Goal: Entertainment & Leisure: Consume media (video, audio)

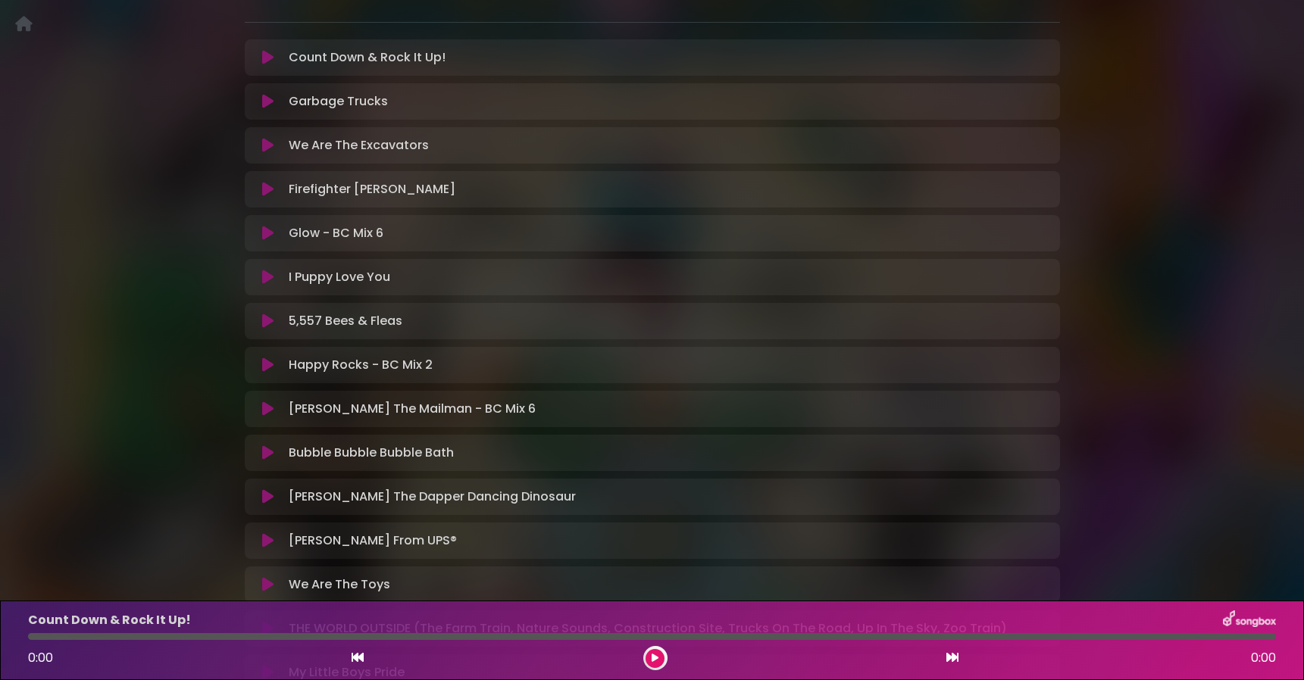
scroll to position [314, 0]
click at [270, 321] on icon at bounding box center [267, 319] width 11 height 15
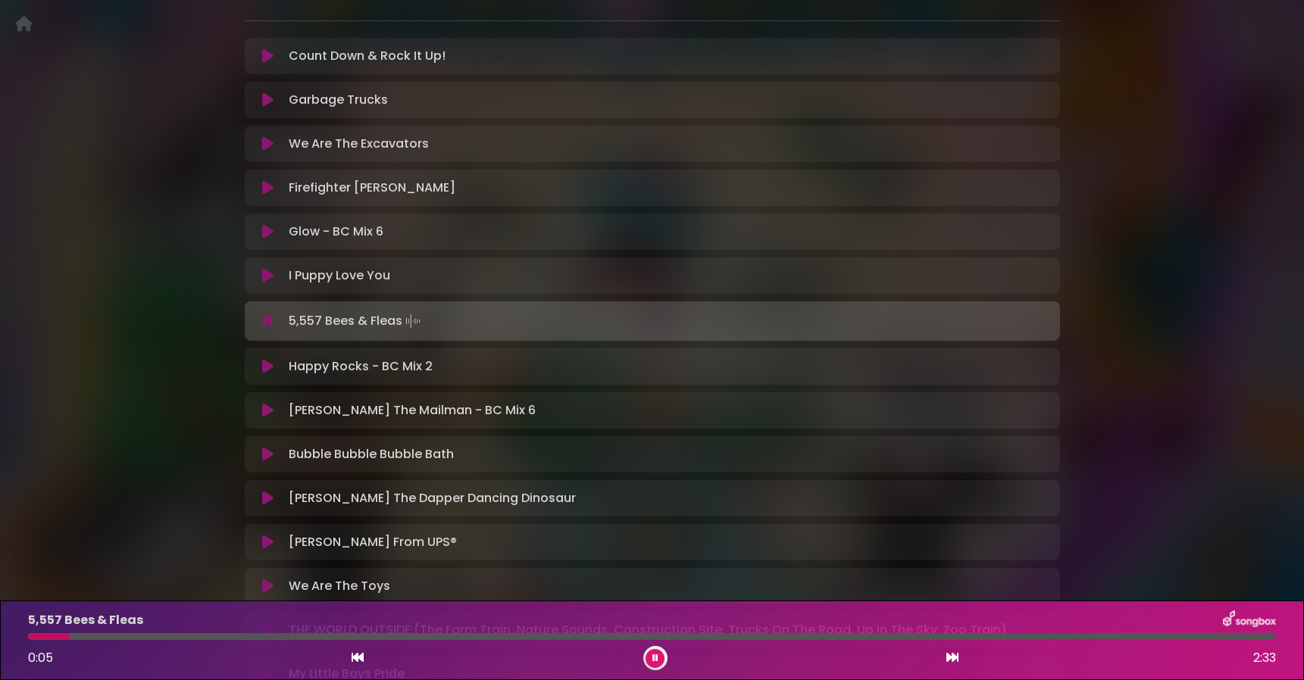
click at [1148, 636] on div at bounding box center [652, 636] width 1248 height 7
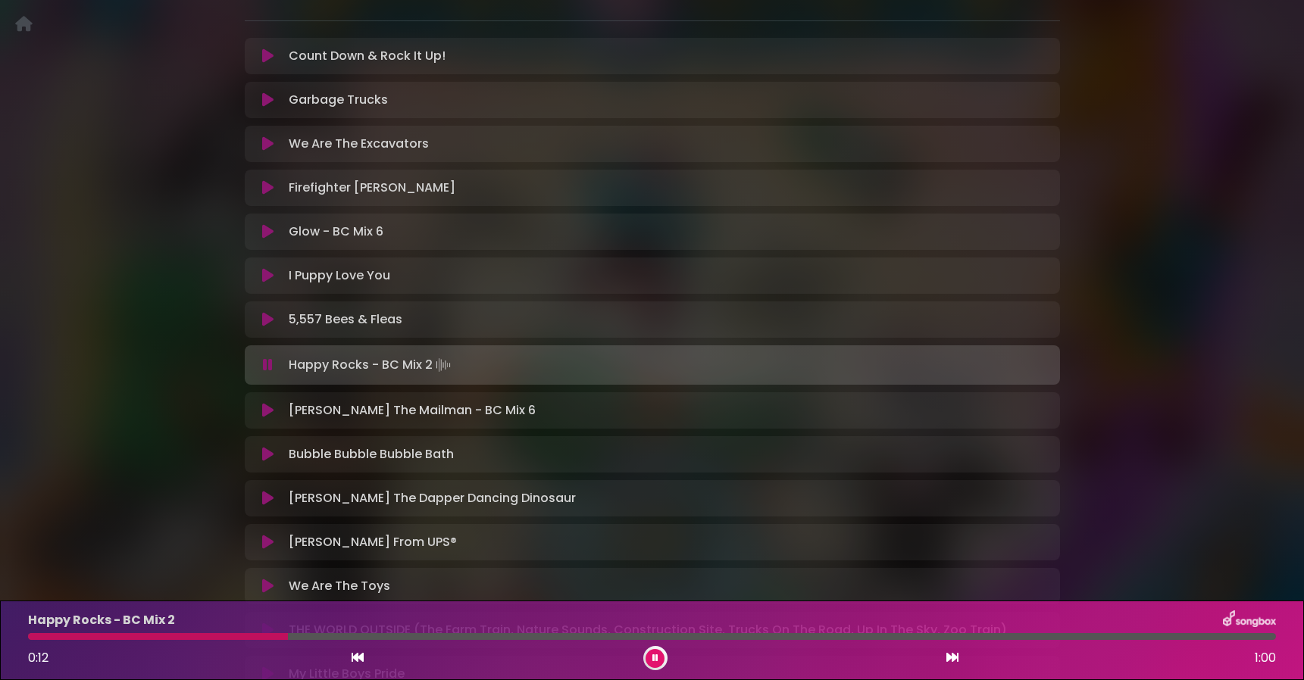
click at [1182, 637] on div at bounding box center [652, 636] width 1248 height 7
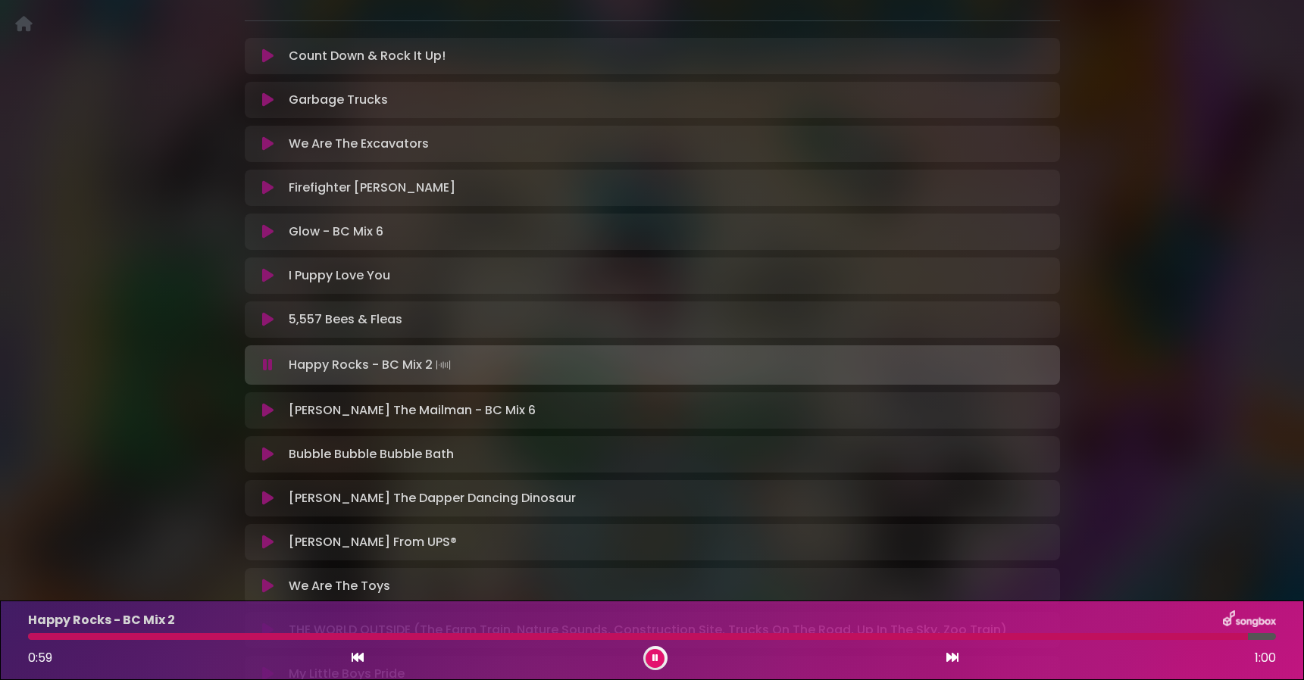
click at [661, 653] on button at bounding box center [655, 658] width 19 height 19
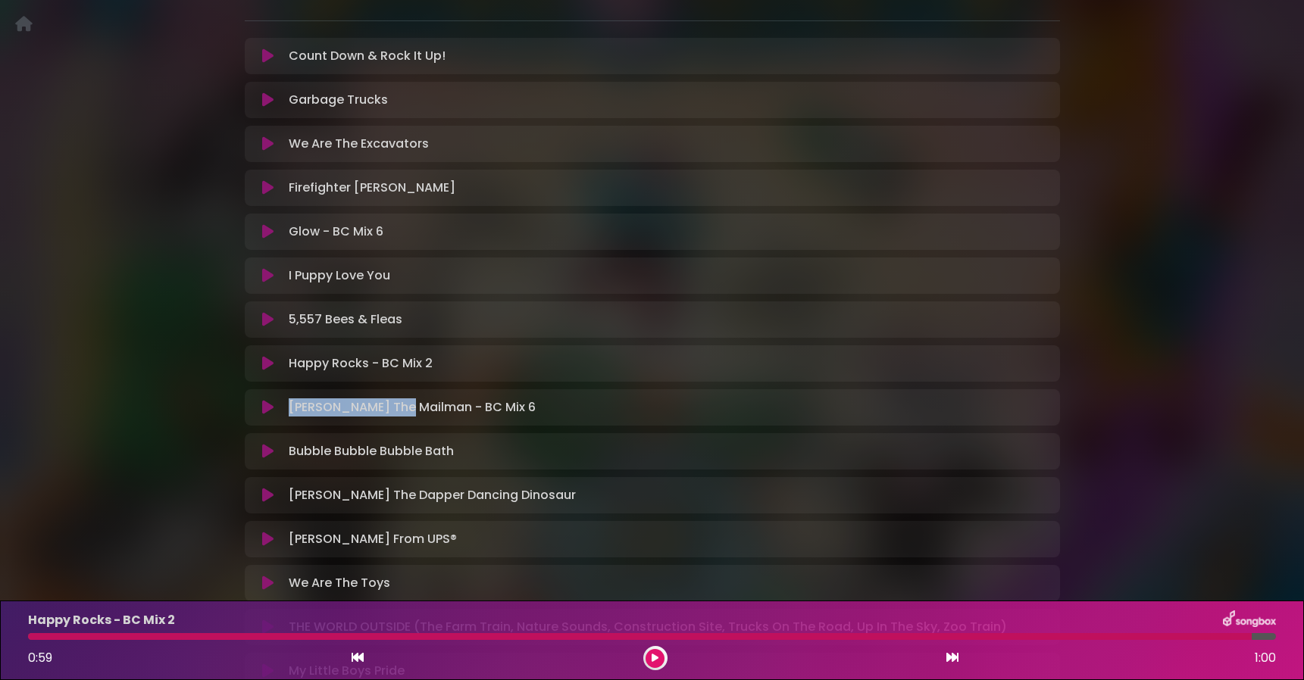
drag, startPoint x: 401, startPoint y: 411, endPoint x: 401, endPoint y: 386, distance: 24.2
click at [401, 386] on div "Count Down & Rock It Up! Loading Track..." at bounding box center [652, 386] width 815 height 696
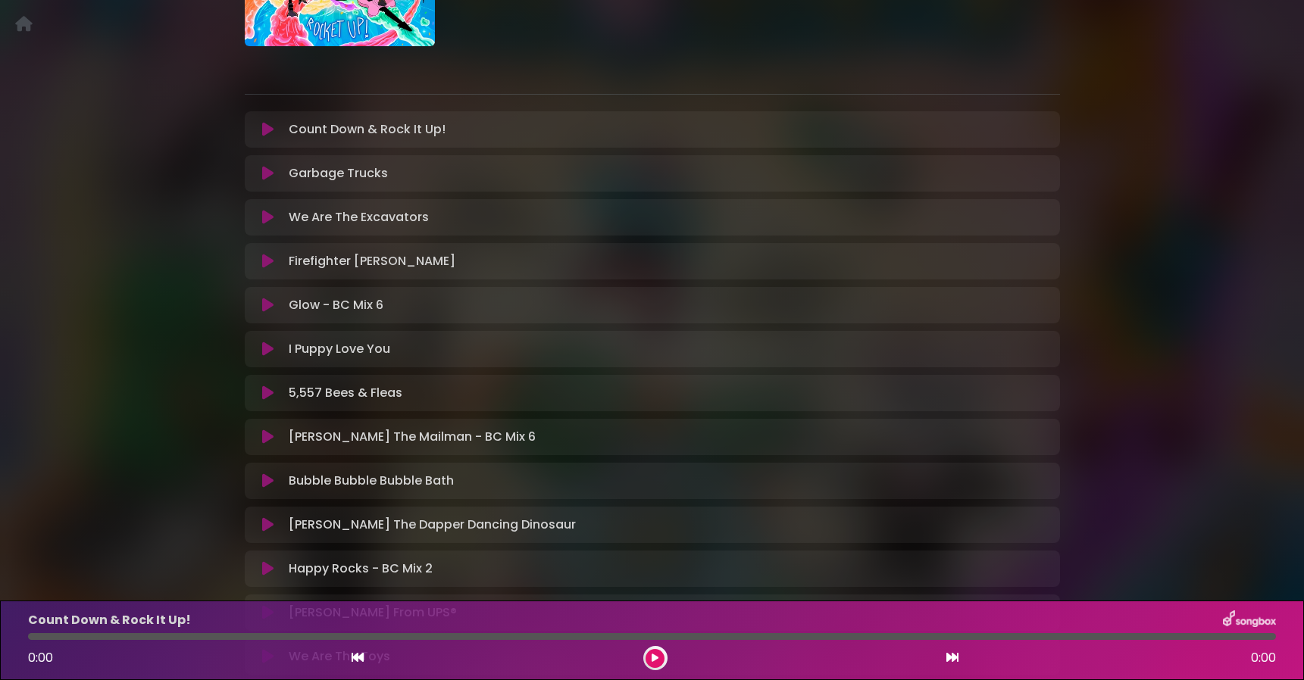
scroll to position [324, 0]
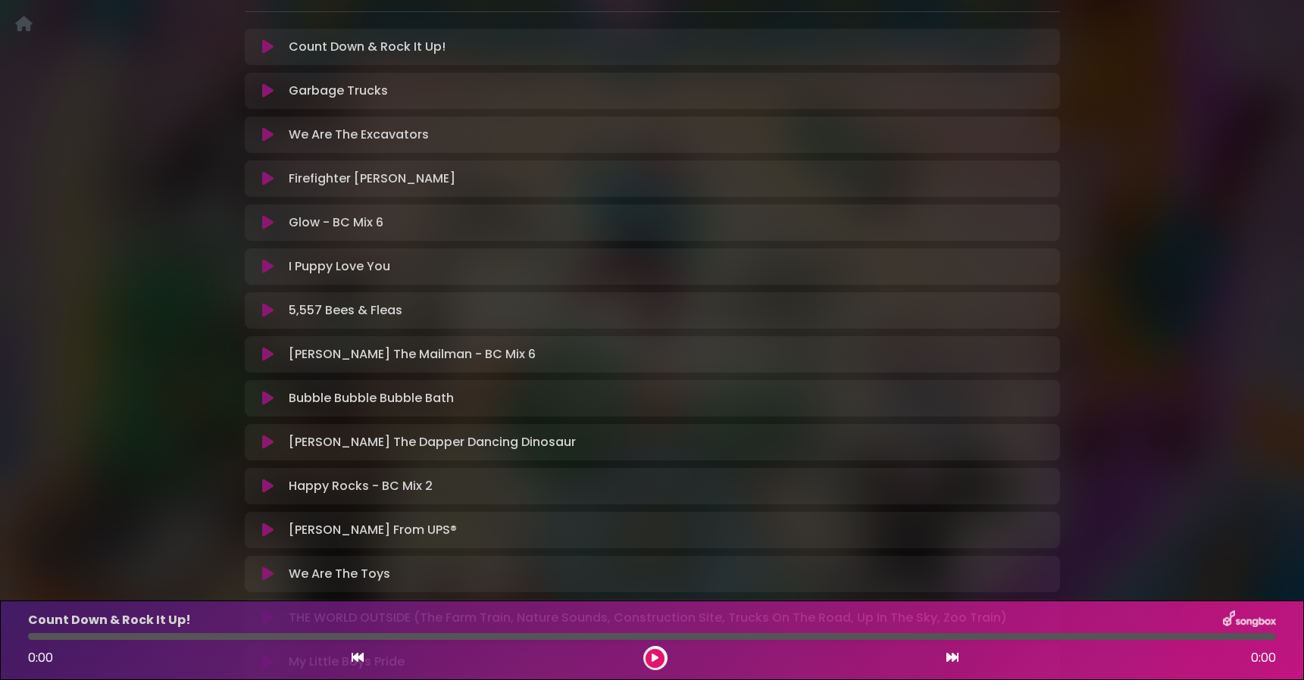
click at [272, 310] on icon at bounding box center [267, 310] width 11 height 15
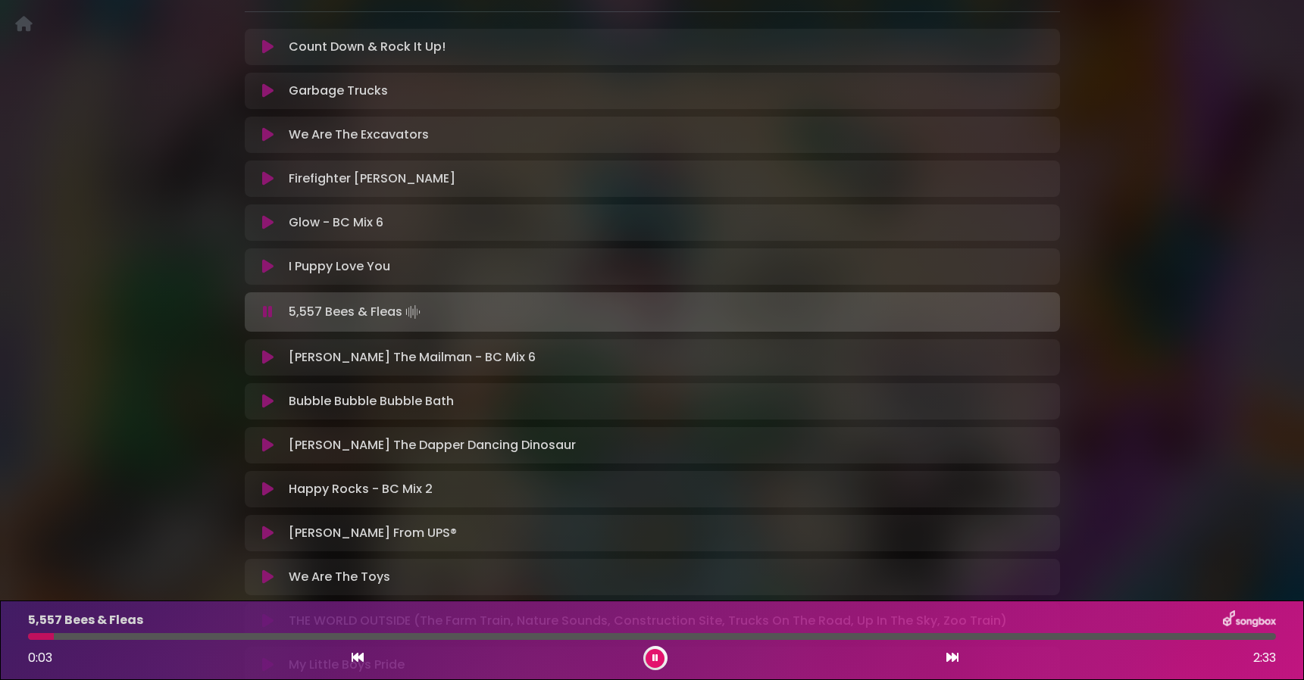
click at [954, 661] on icon at bounding box center [952, 658] width 12 height 12
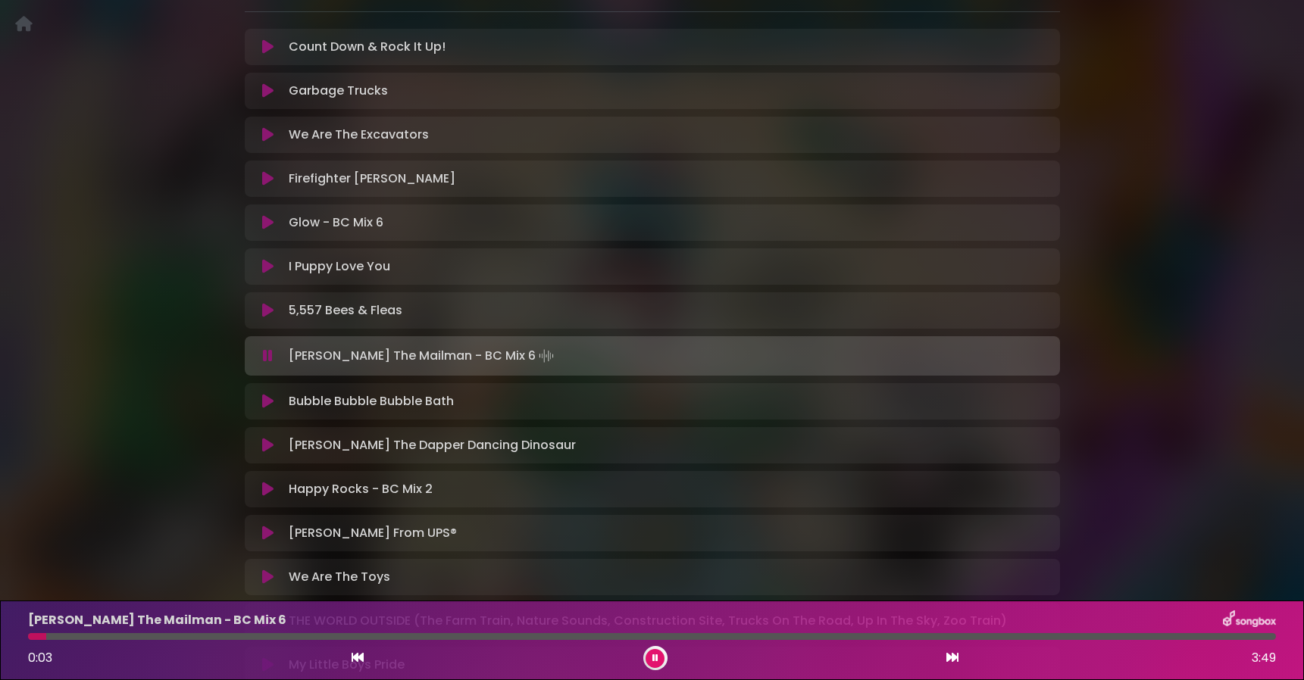
click at [1159, 636] on div at bounding box center [652, 636] width 1248 height 7
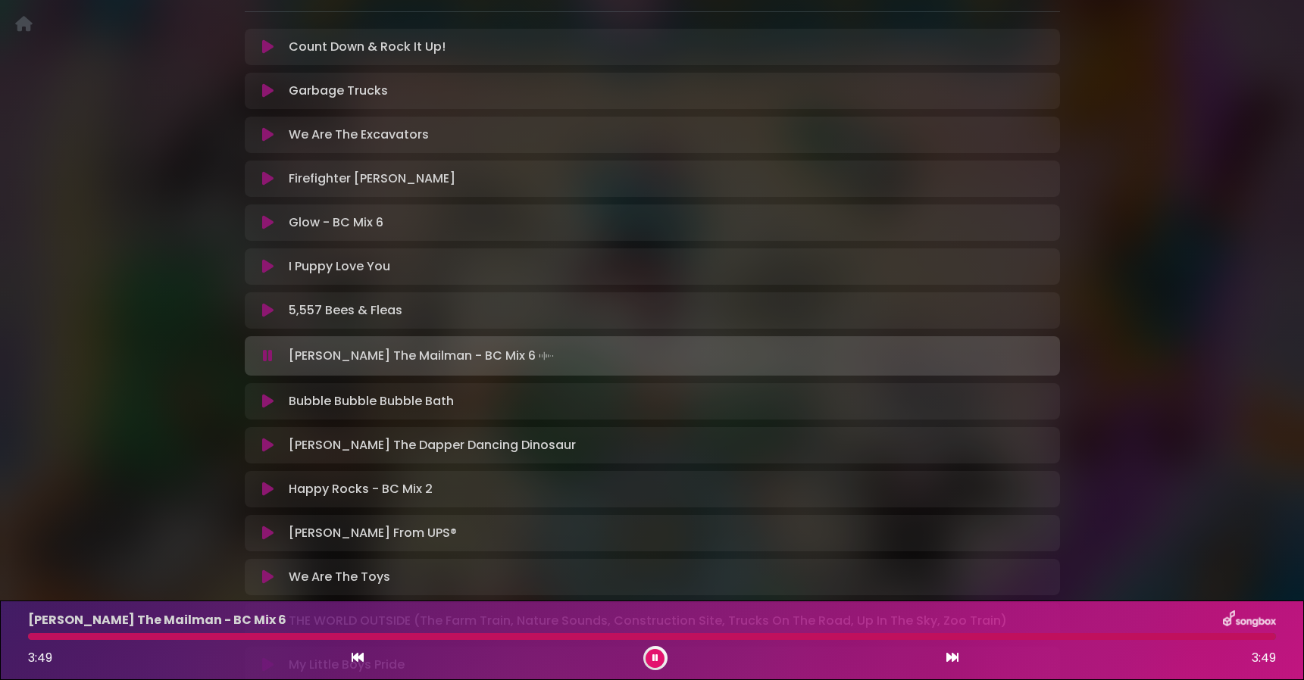
click at [1148, 636] on div at bounding box center [652, 636] width 1248 height 7
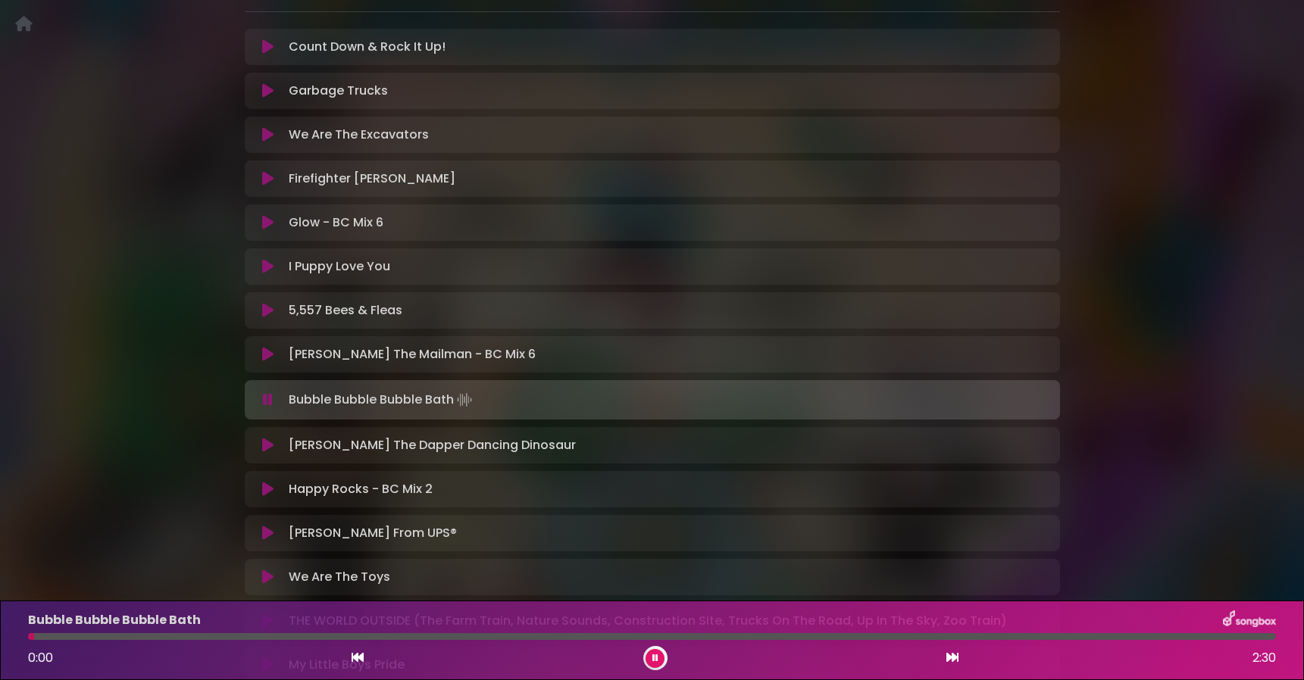
click at [1149, 637] on div at bounding box center [652, 636] width 1248 height 7
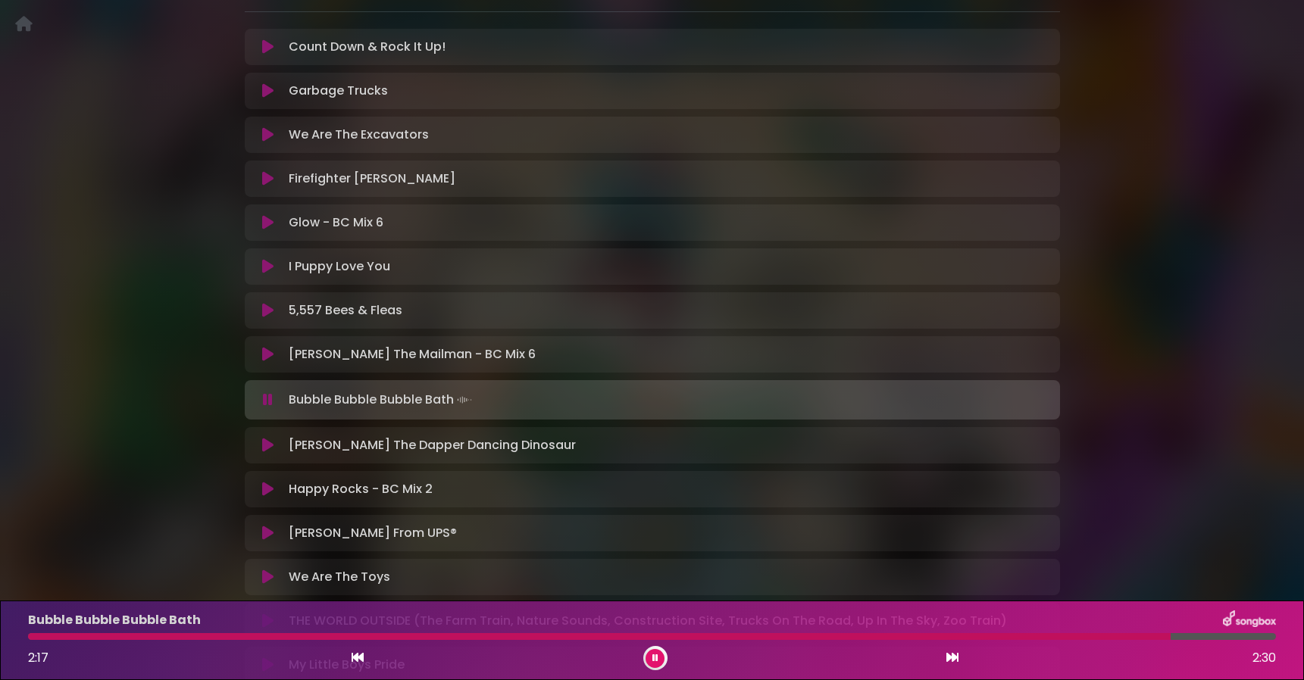
click at [358, 655] on icon at bounding box center [358, 658] width 12 height 12
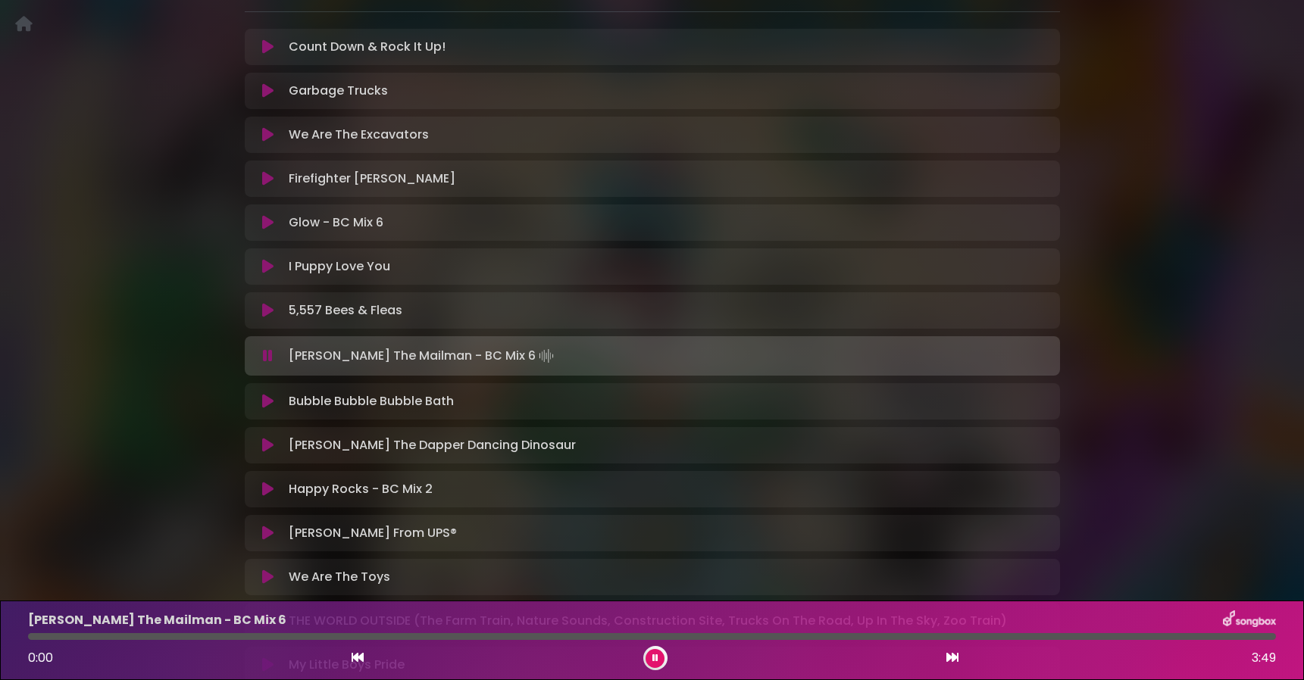
click at [358, 655] on icon at bounding box center [358, 658] width 12 height 12
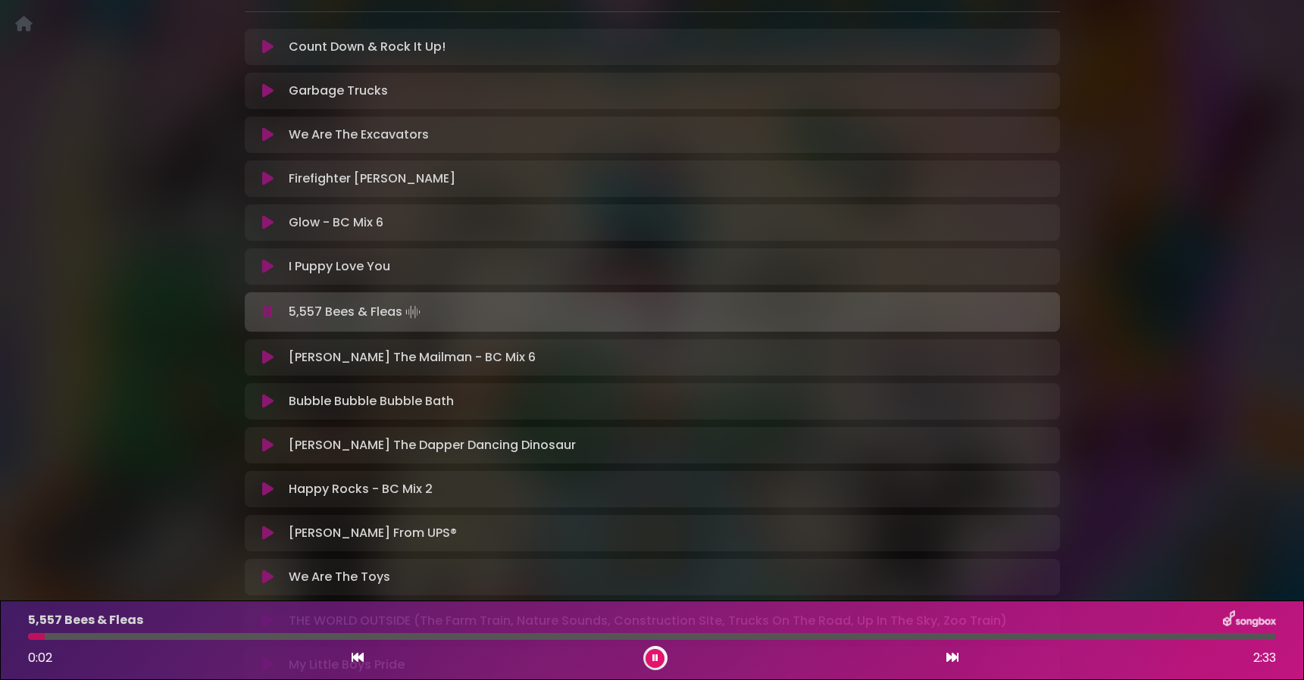
click at [949, 658] on icon at bounding box center [952, 658] width 12 height 12
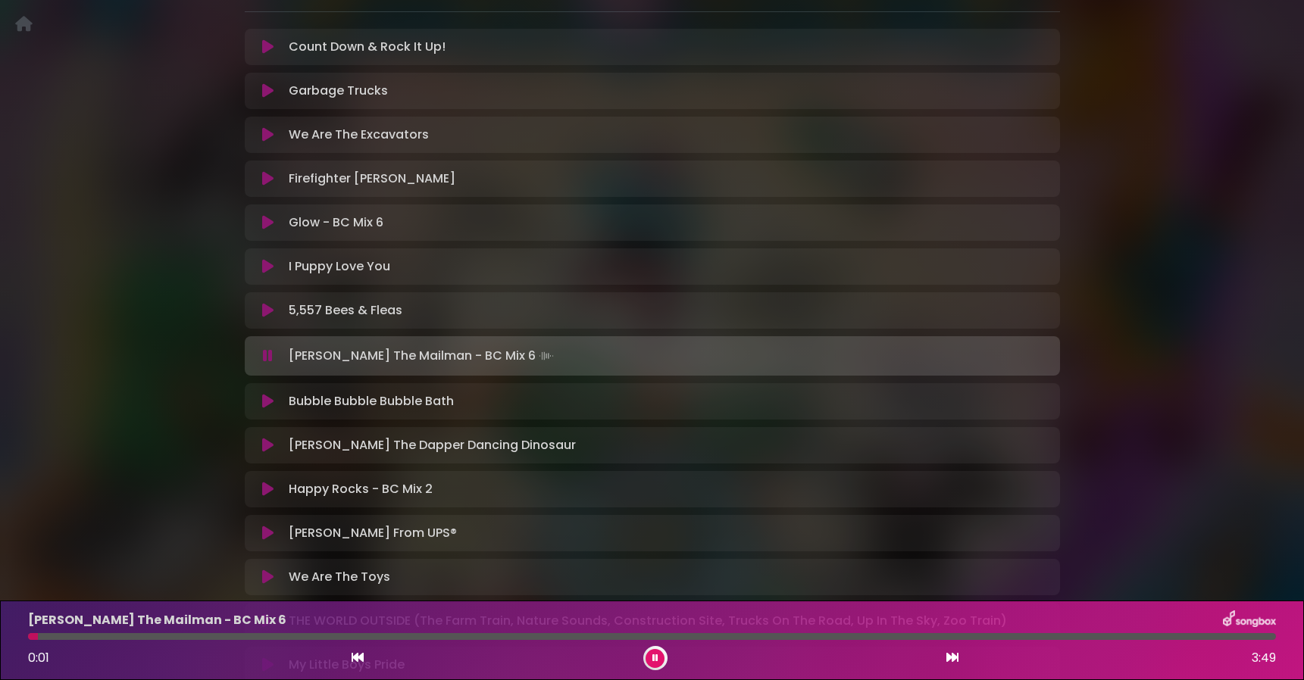
click at [960, 636] on div at bounding box center [652, 636] width 1248 height 7
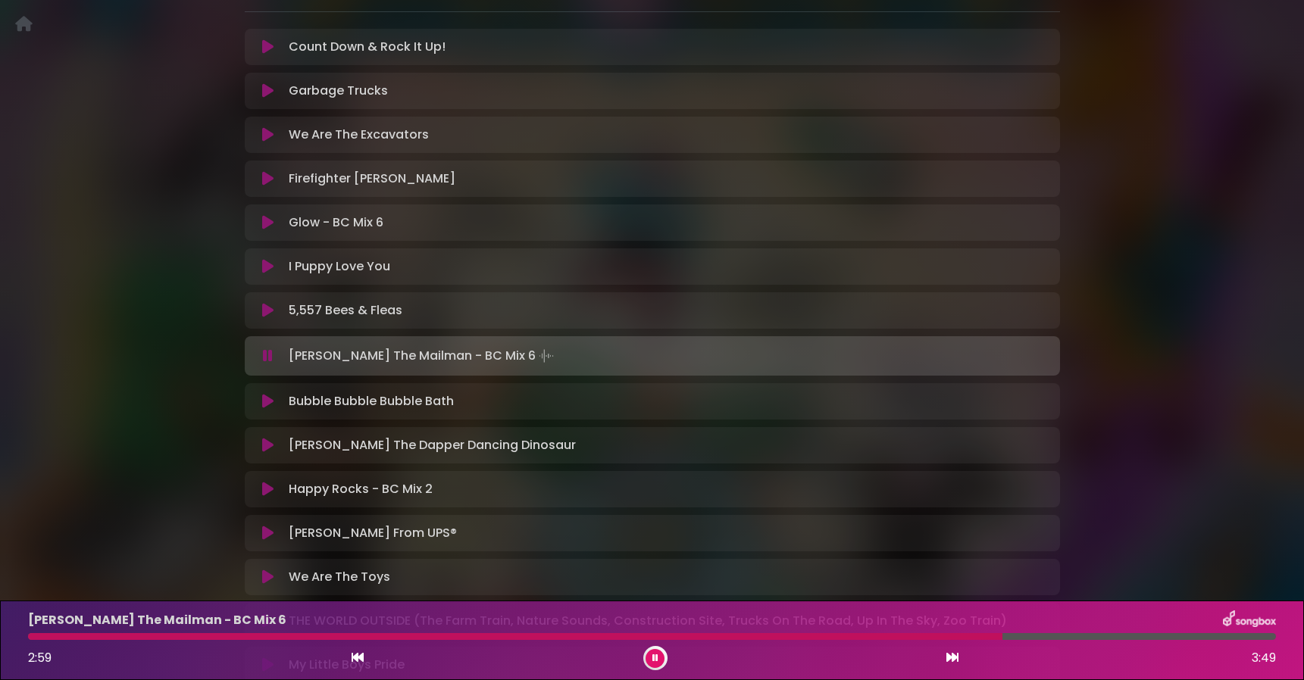
click at [961, 658] on div "2:59 3:49" at bounding box center [652, 658] width 1266 height 24
click at [954, 660] on icon at bounding box center [952, 658] width 12 height 12
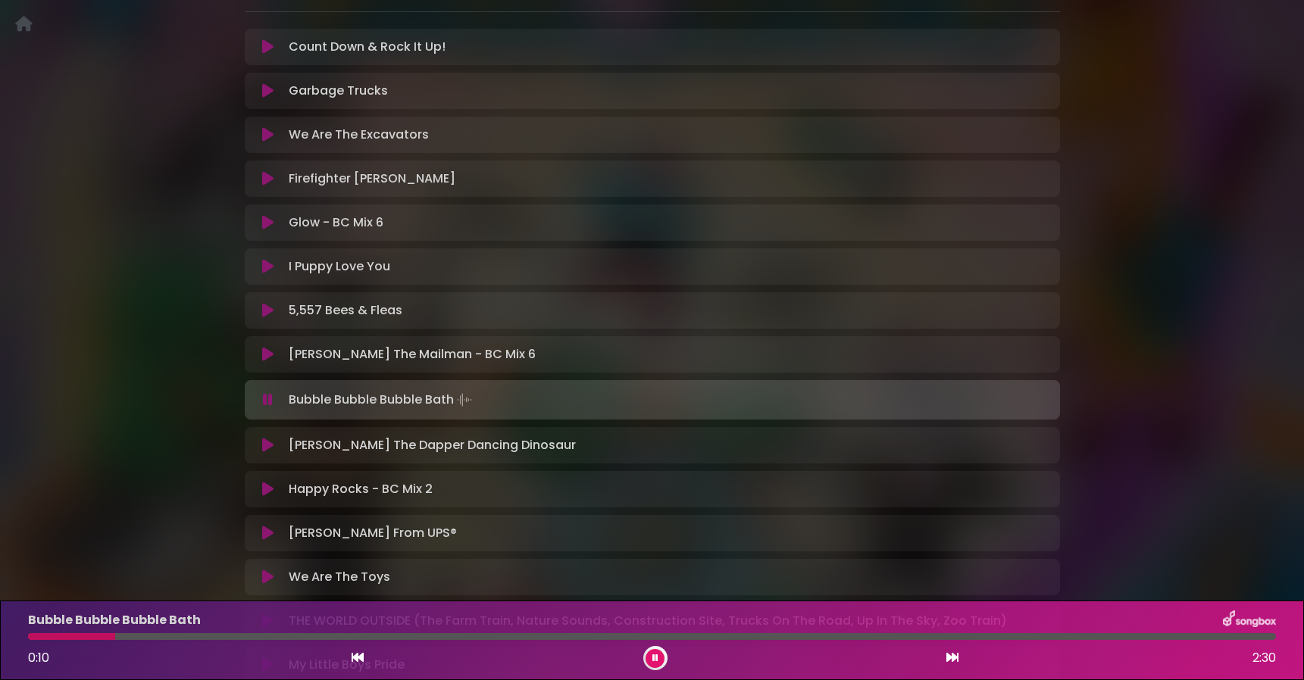
click at [954, 660] on icon at bounding box center [952, 658] width 12 height 12
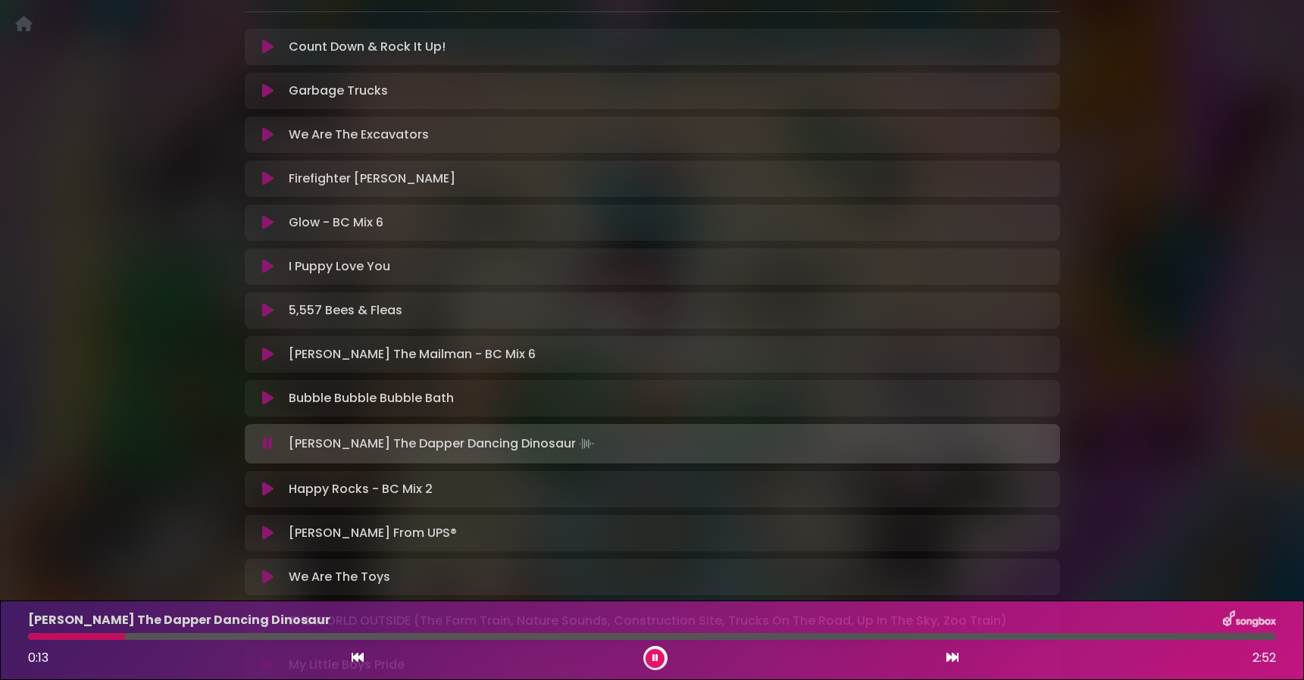
click at [654, 660] on icon at bounding box center [655, 658] width 6 height 9
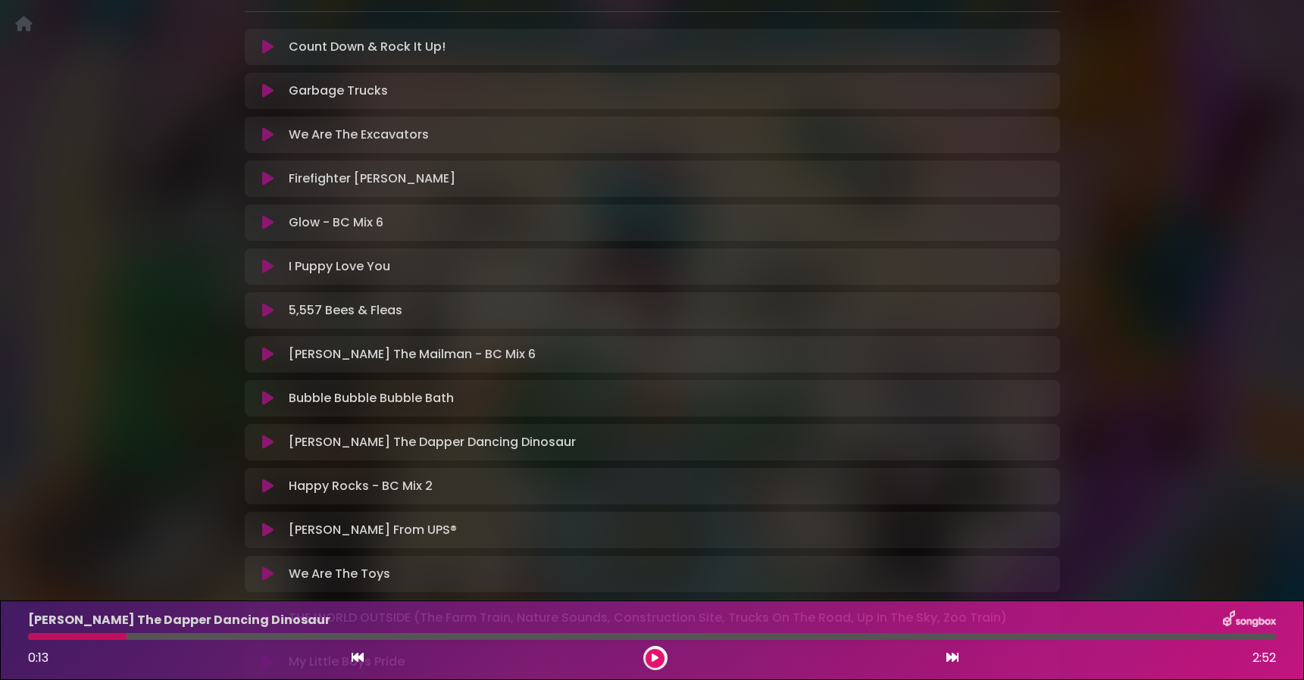
click at [389, 355] on p "Mike The Mailman - BC Mix 6 Loading Track..." at bounding box center [412, 355] width 247 height 18
click at [258, 357] on button at bounding box center [269, 354] width 30 height 15
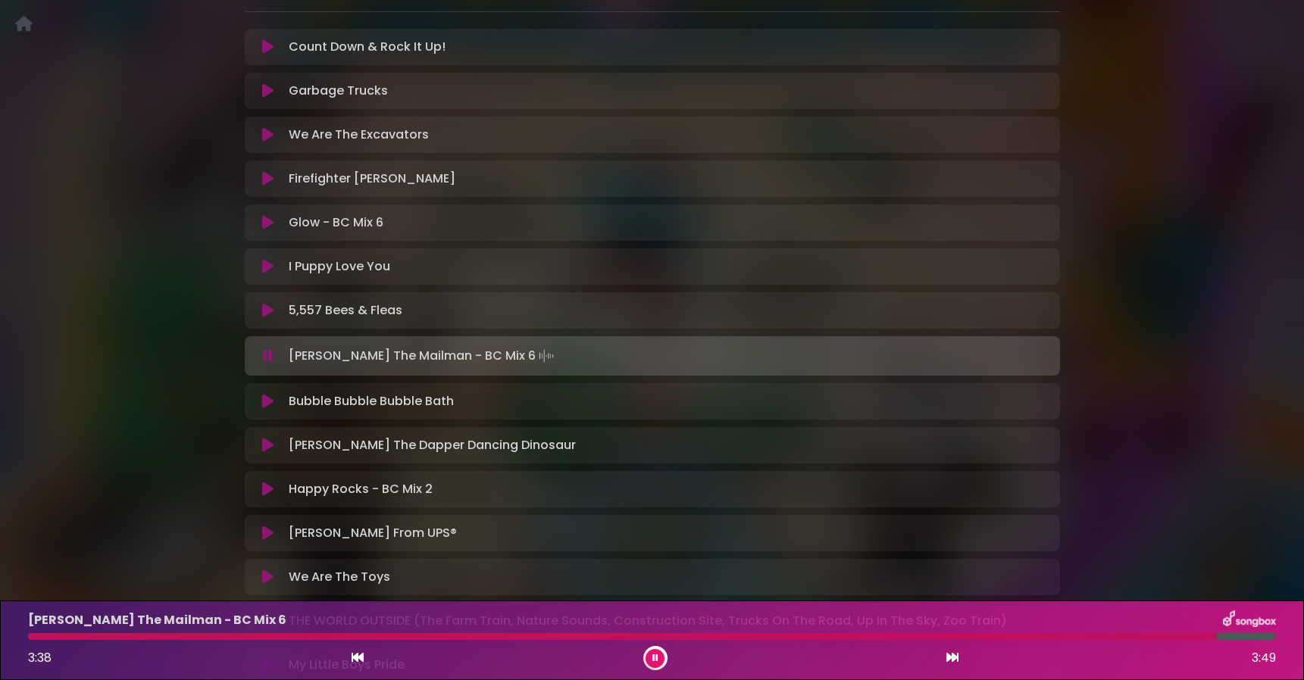
click at [1015, 639] on div at bounding box center [652, 636] width 1248 height 7
click at [942, 640] on div "Mike The Mailman - BC Mix 6 3:21 3:49" at bounding box center [652, 641] width 1266 height 60
click at [941, 636] on div at bounding box center [578, 636] width 1101 height 7
click at [609, 636] on div at bounding box center [593, 636] width 1130 height 7
click at [951, 654] on icon at bounding box center [952, 658] width 12 height 12
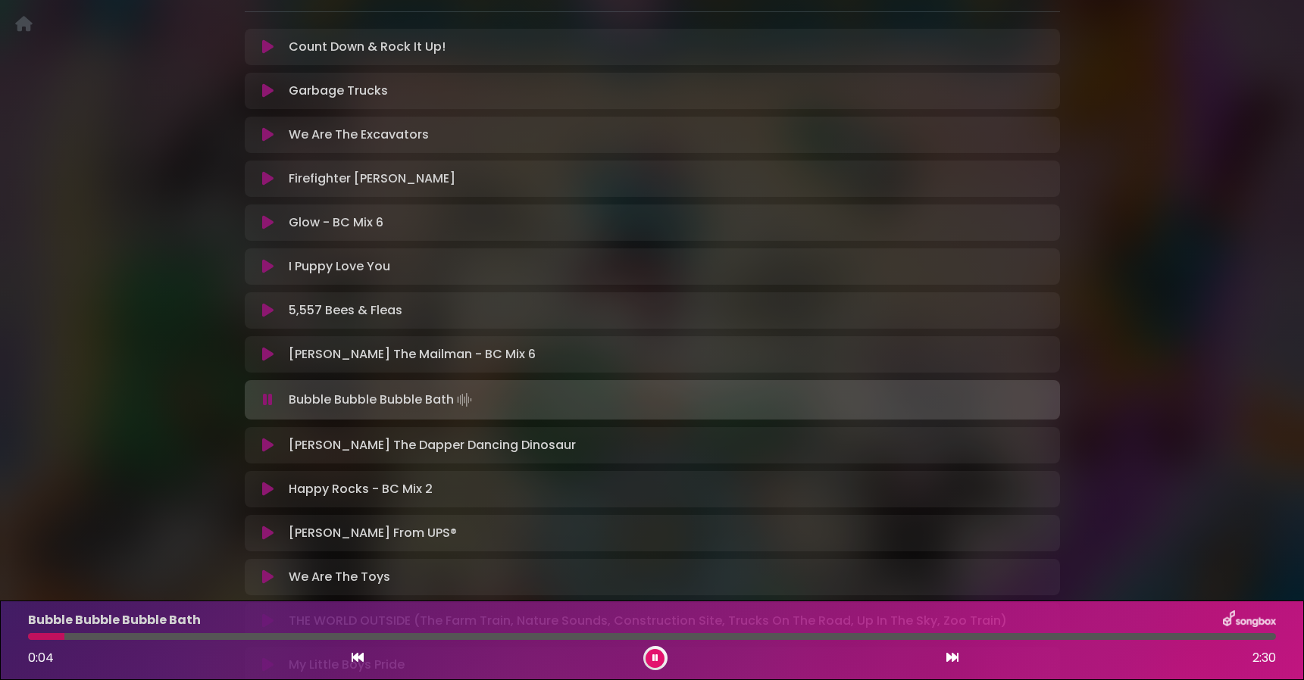
click at [271, 442] on icon at bounding box center [267, 445] width 11 height 15
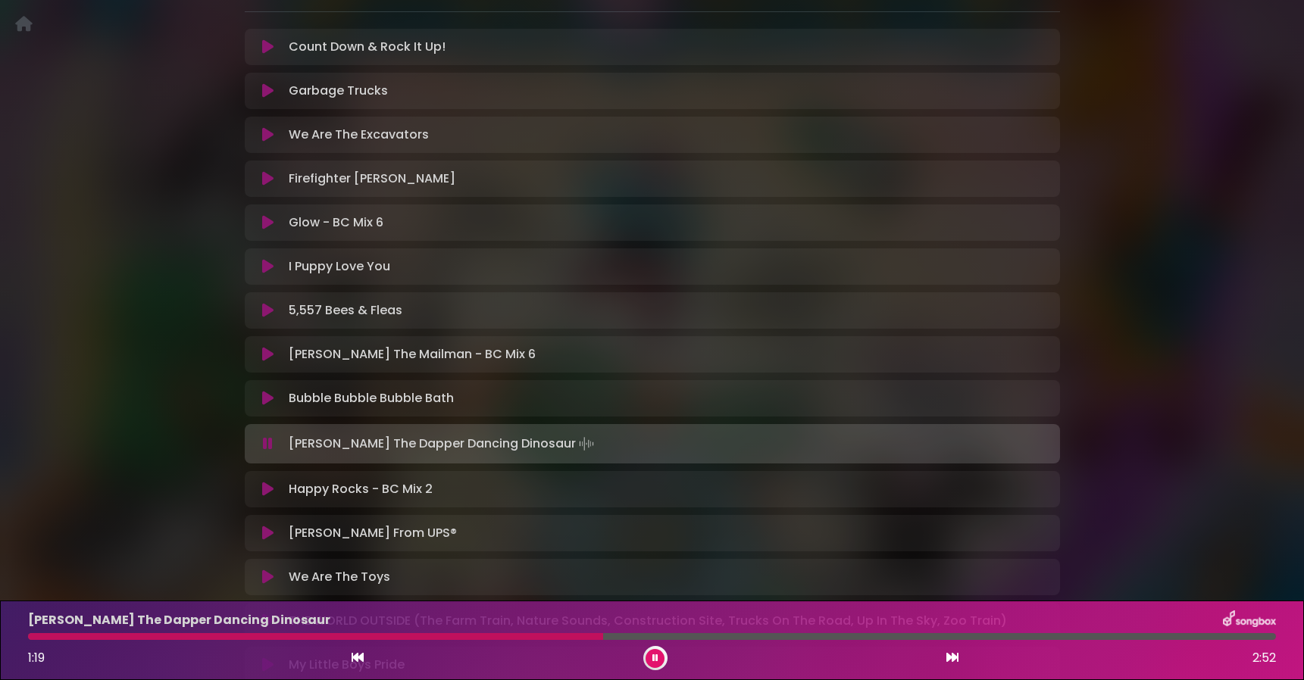
click at [663, 652] on div at bounding box center [655, 658] width 24 height 24
click at [661, 654] on button at bounding box center [655, 658] width 19 height 19
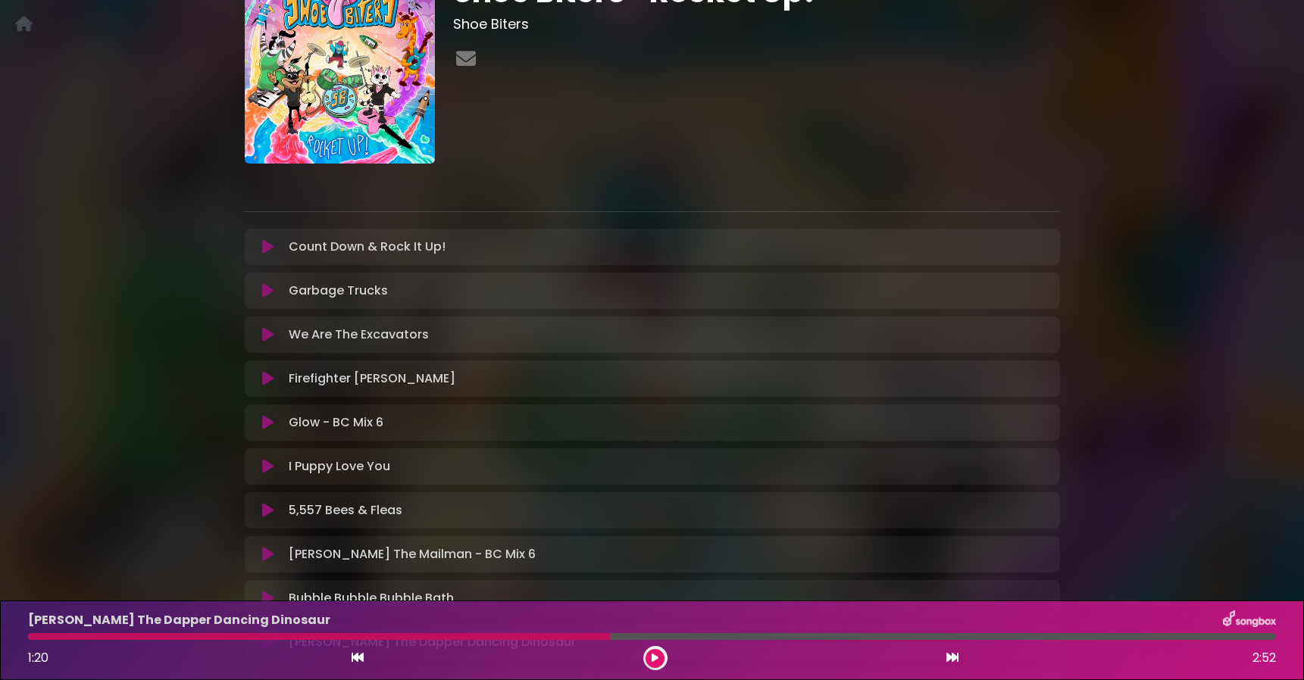
scroll to position [0, 0]
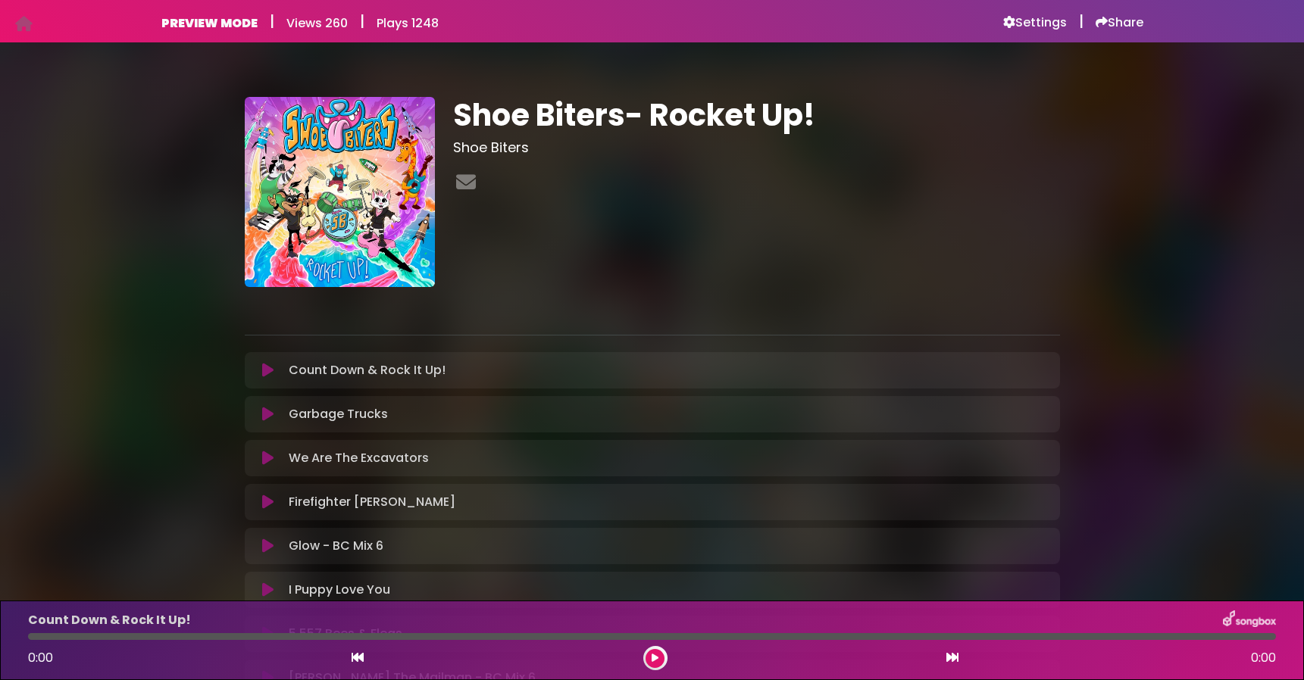
scroll to position [258, 0]
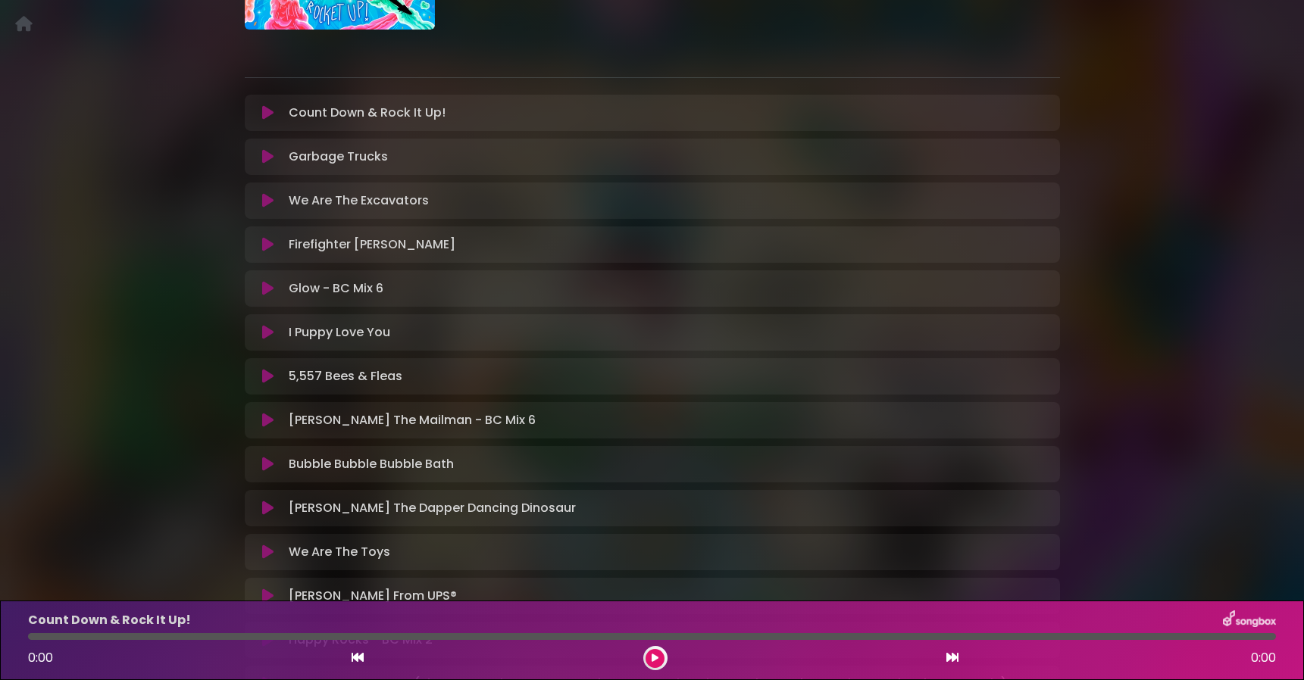
click at [271, 421] on icon at bounding box center [267, 420] width 11 height 15
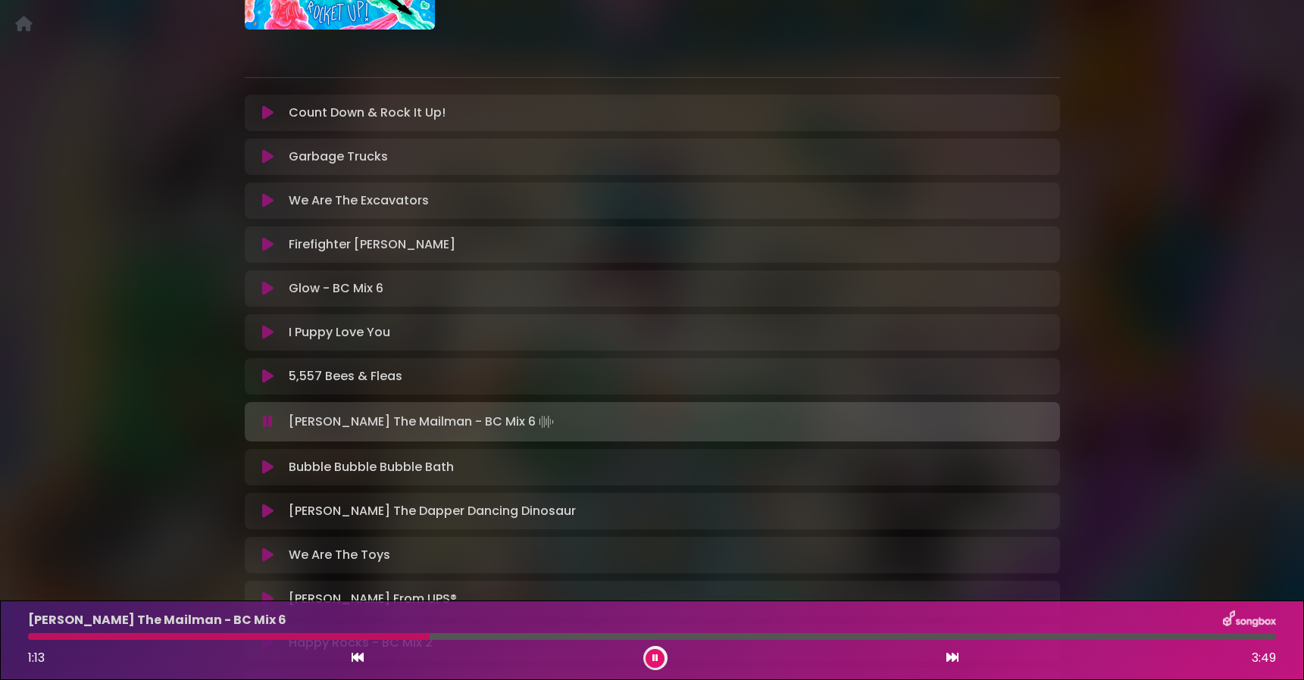
click at [658, 656] on button at bounding box center [655, 658] width 19 height 19
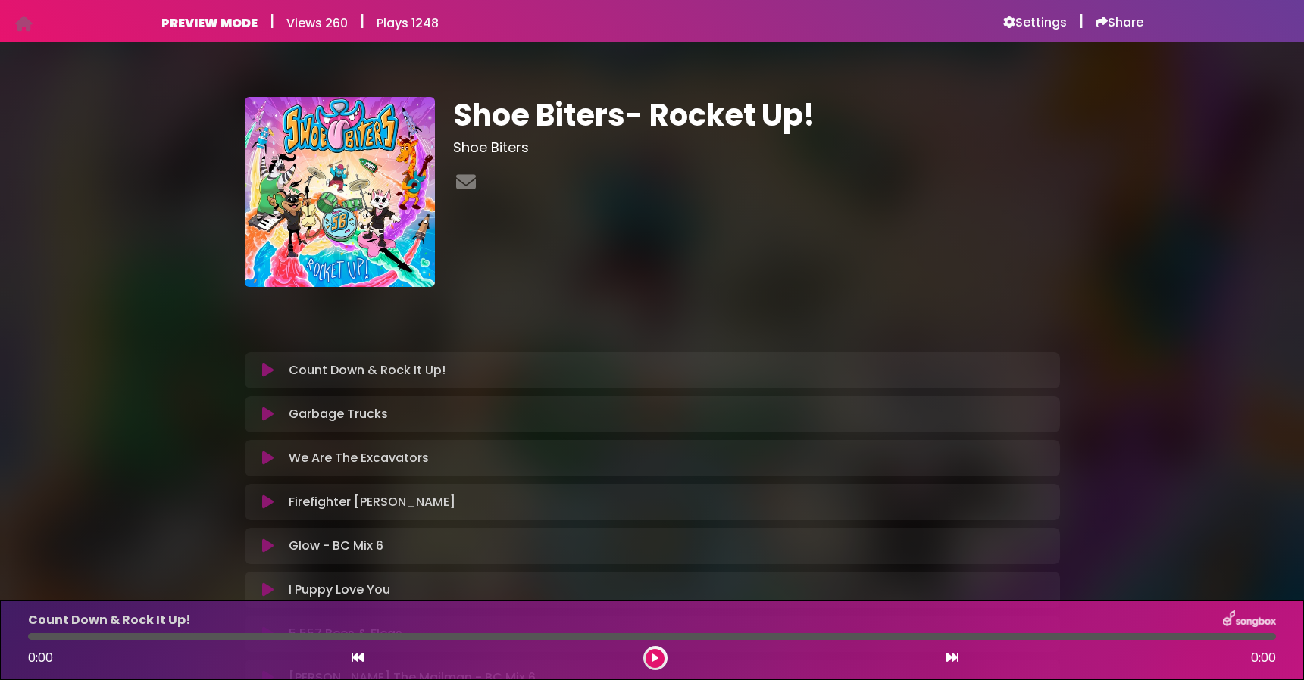
scroll to position [269, 0]
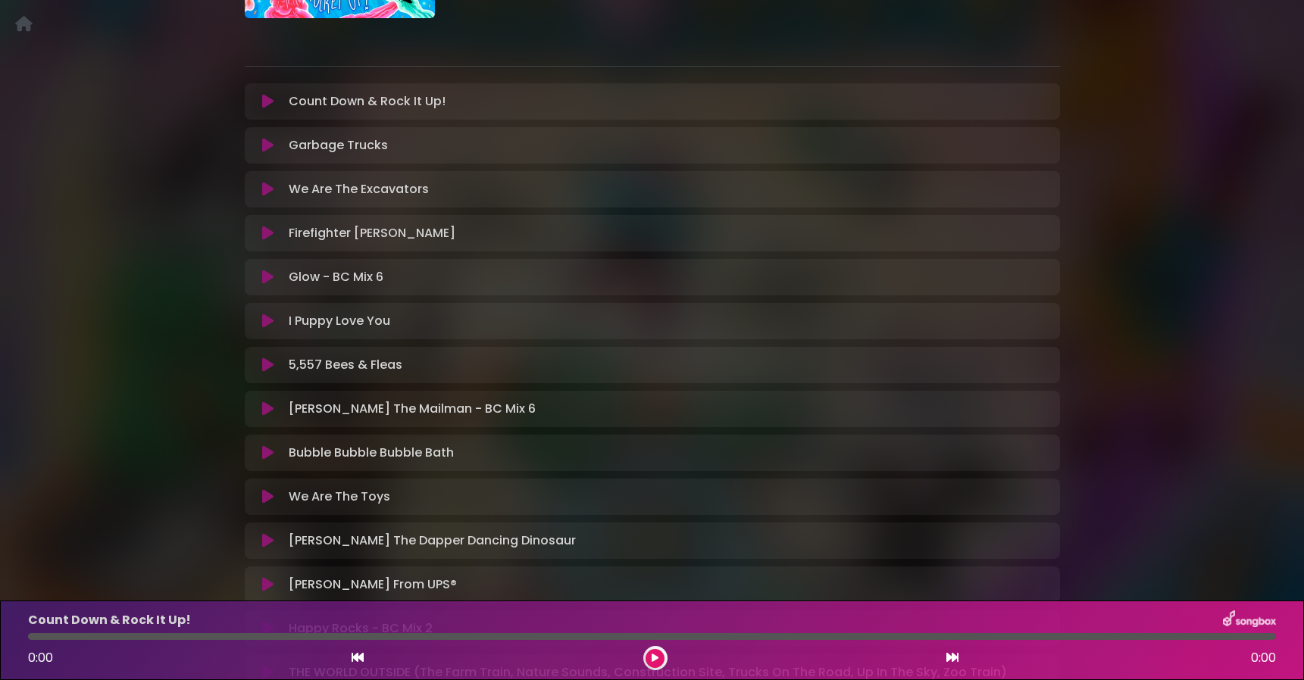
click at [414, 368] on div "5,557 Bees & Fleas Loading Track..." at bounding box center [667, 365] width 768 height 18
click at [274, 361] on icon at bounding box center [267, 365] width 11 height 15
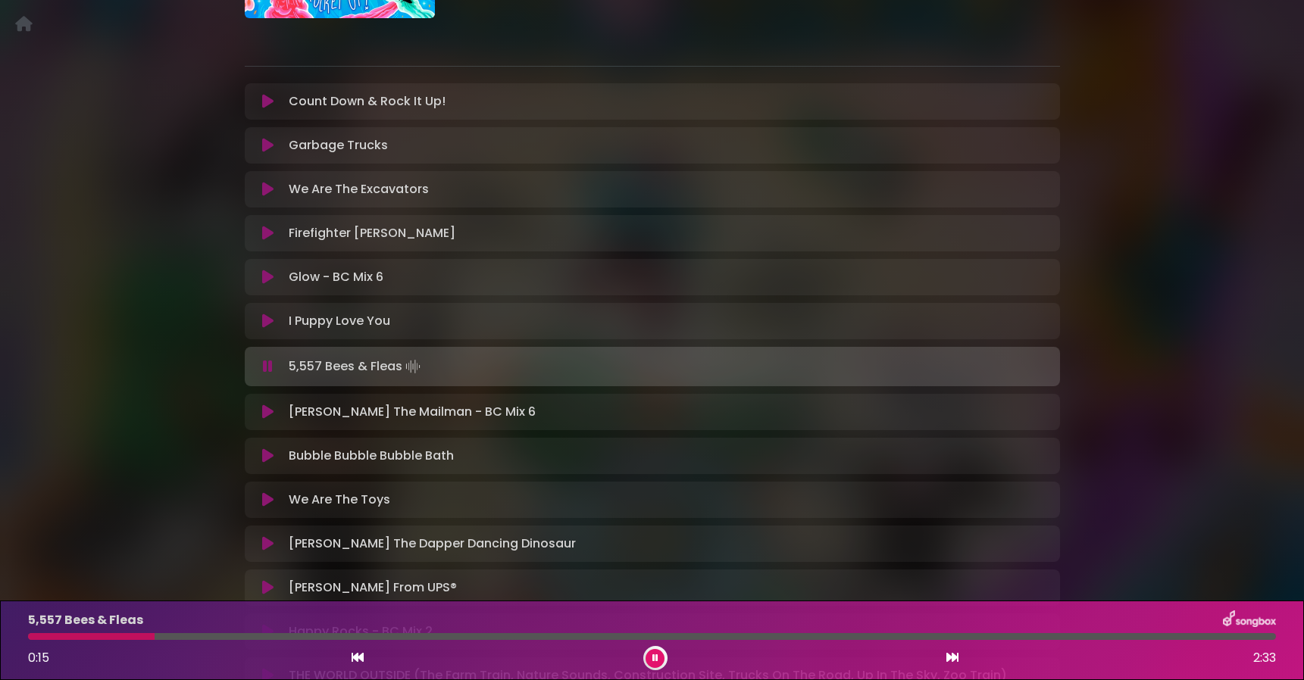
click at [951, 650] on button at bounding box center [953, 659] width 14 height 20
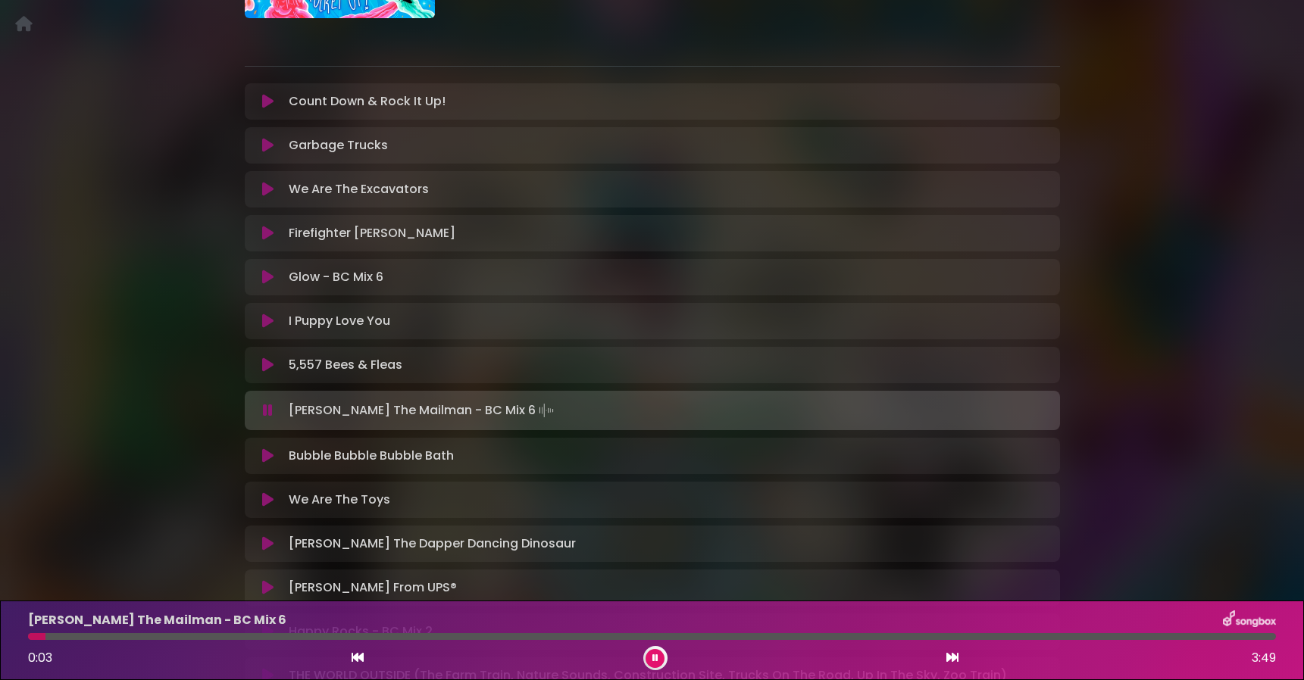
click at [952, 652] on icon at bounding box center [952, 658] width 12 height 12
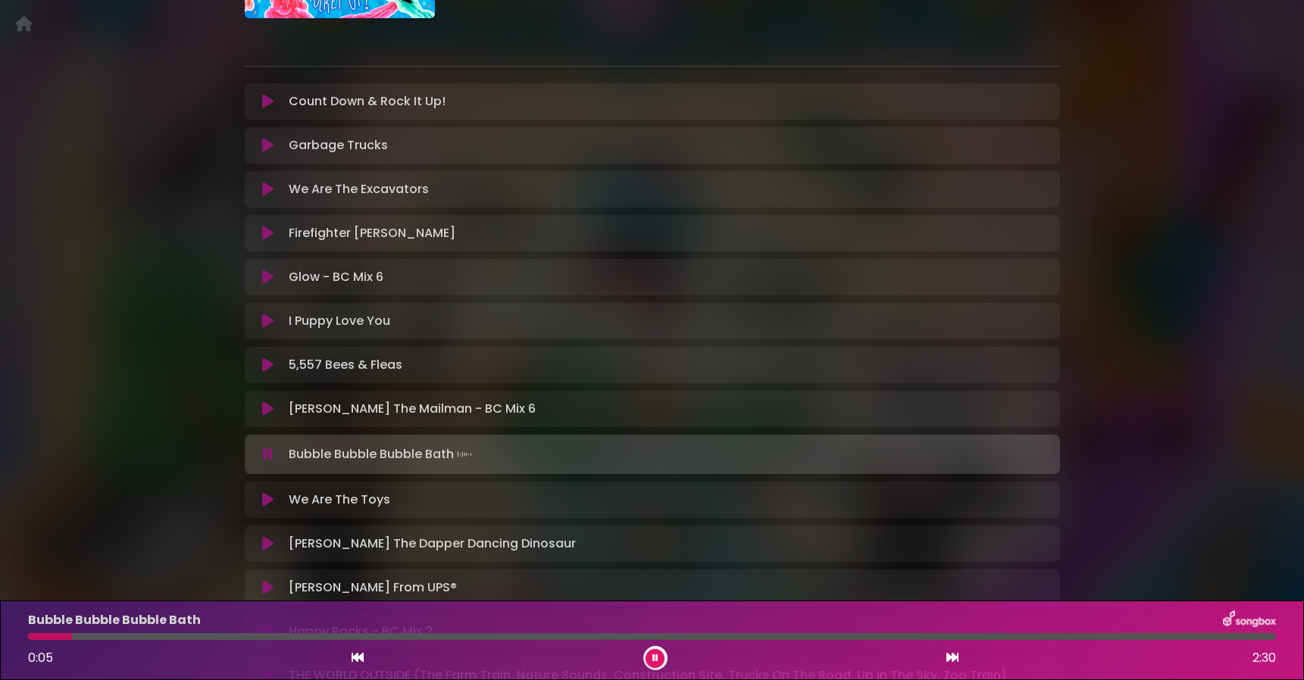
click at [953, 653] on icon at bounding box center [952, 658] width 12 height 12
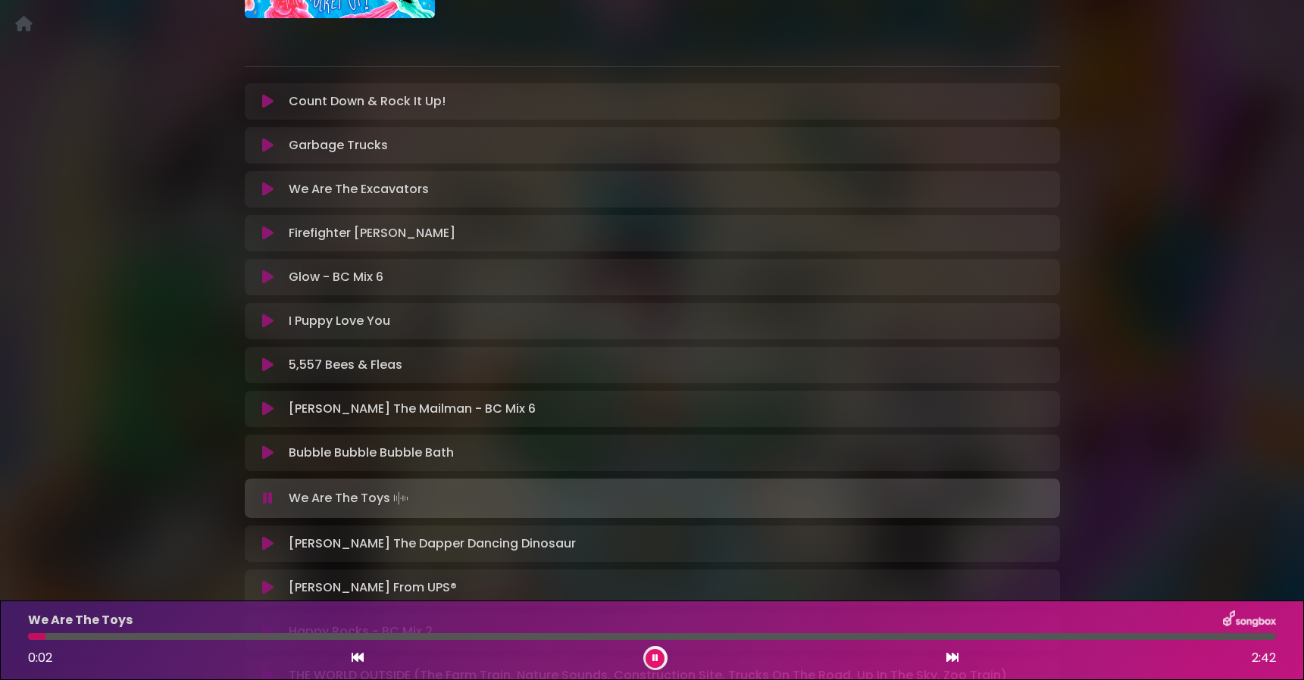
click at [359, 658] on icon at bounding box center [358, 658] width 12 height 12
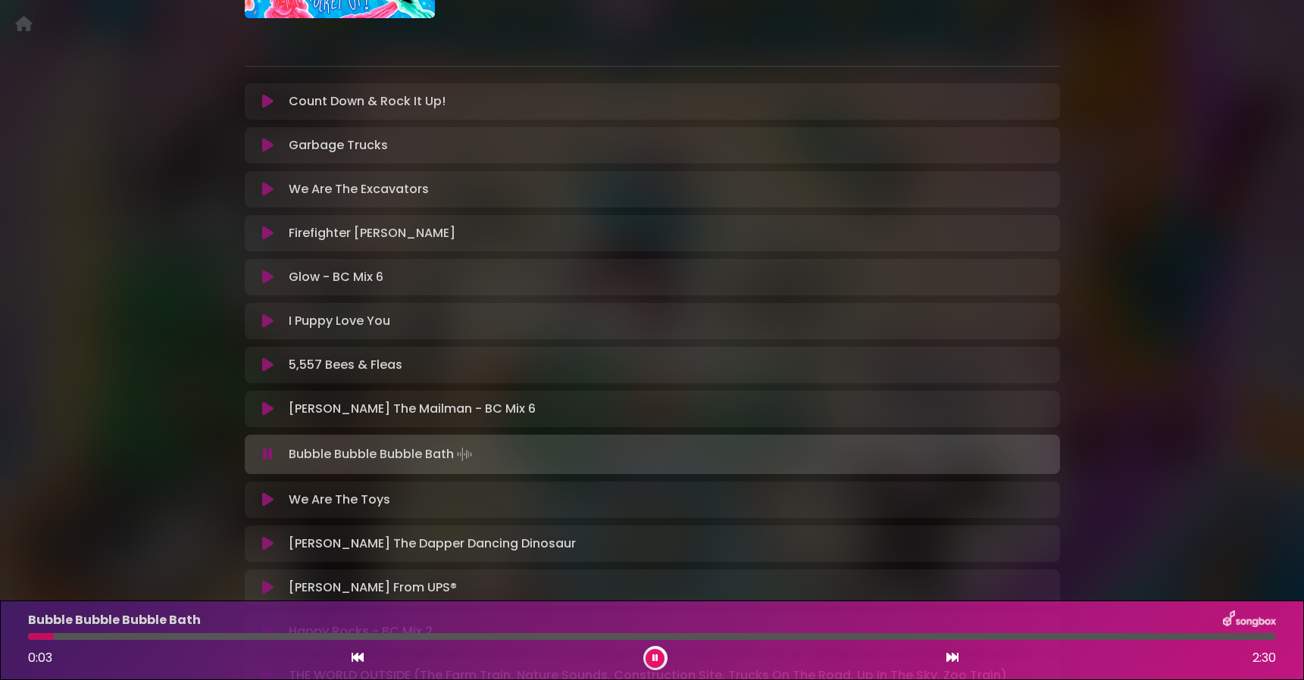
click at [1144, 639] on div at bounding box center [652, 636] width 1248 height 7
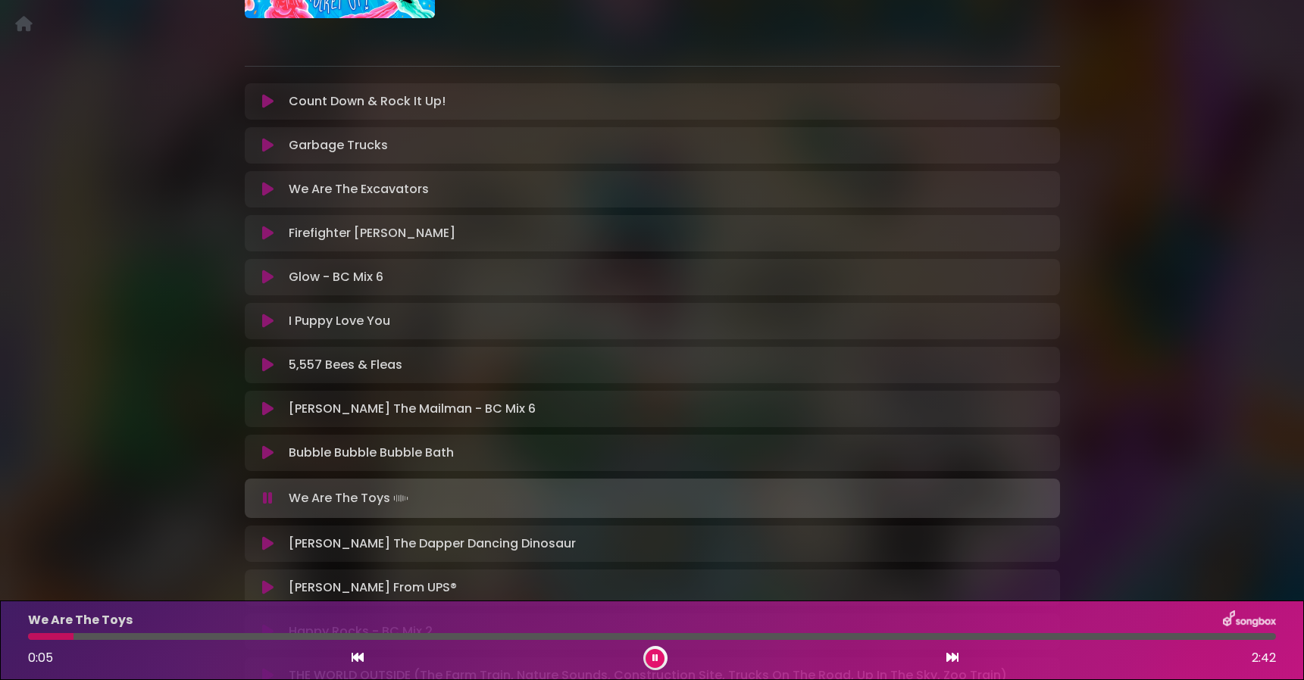
click at [1148, 633] on div at bounding box center [652, 636] width 1248 height 7
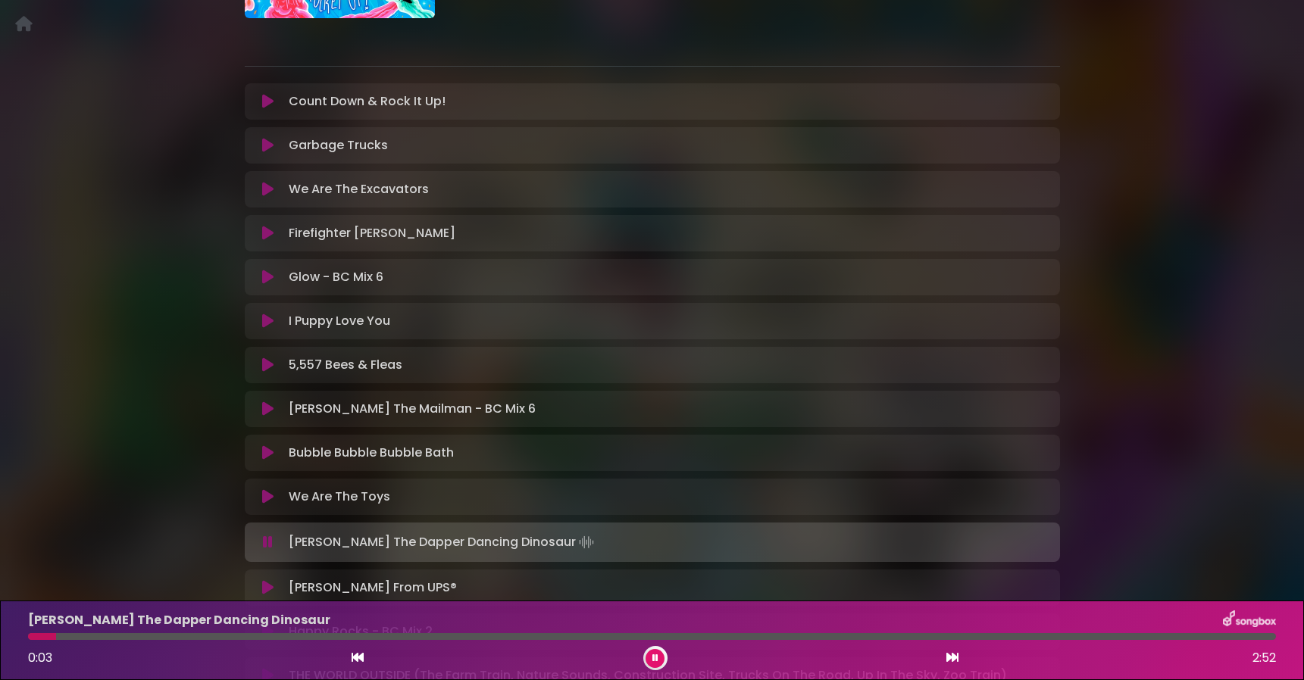
click at [1149, 635] on div at bounding box center [652, 636] width 1248 height 7
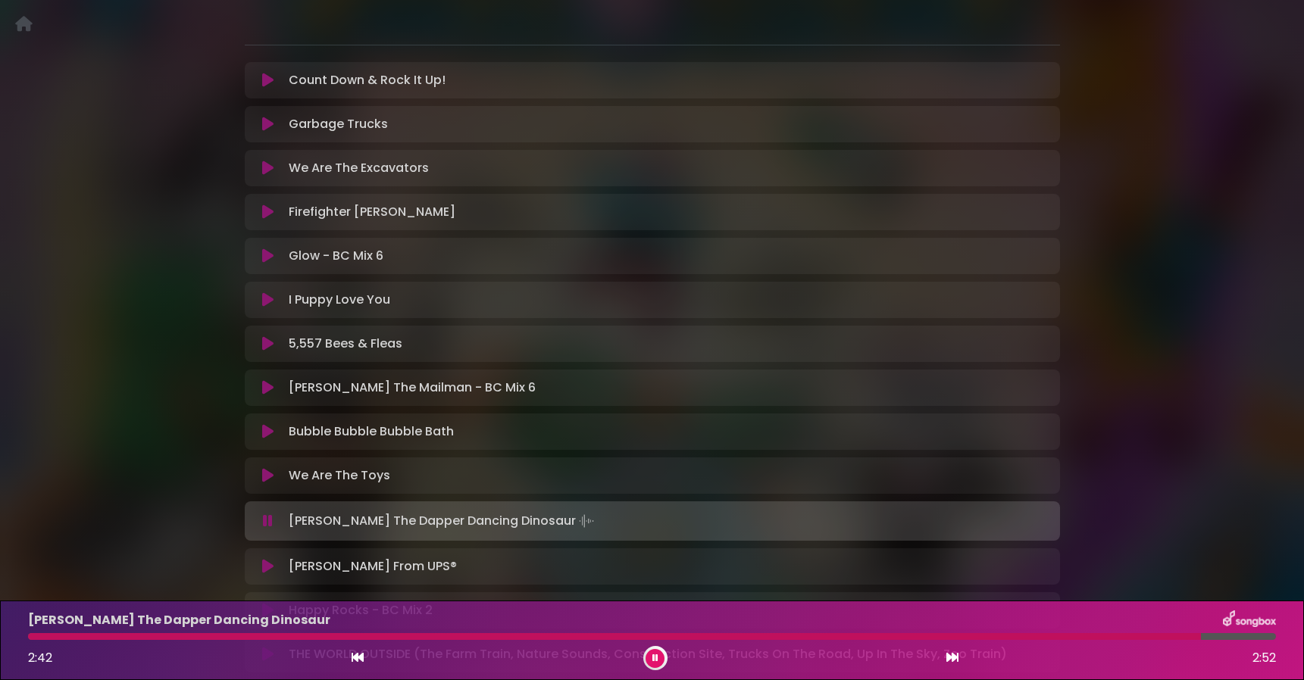
scroll to position [474, 0]
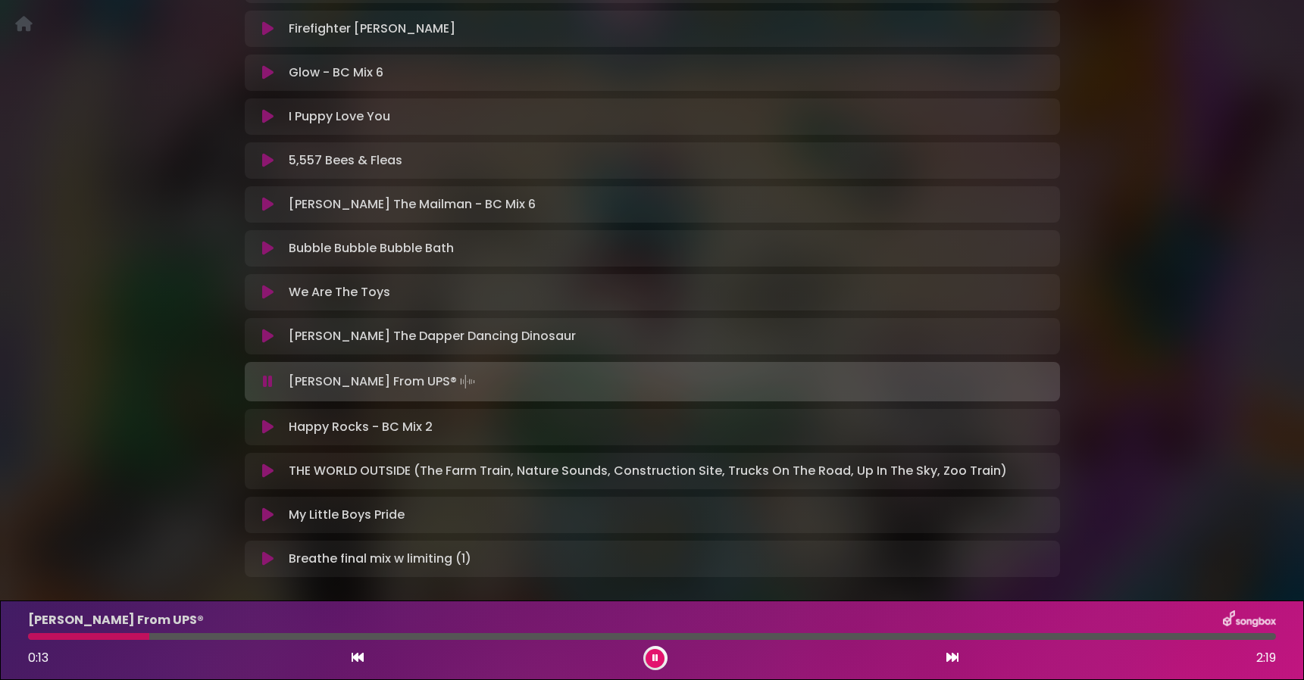
click at [1137, 635] on div at bounding box center [652, 636] width 1248 height 7
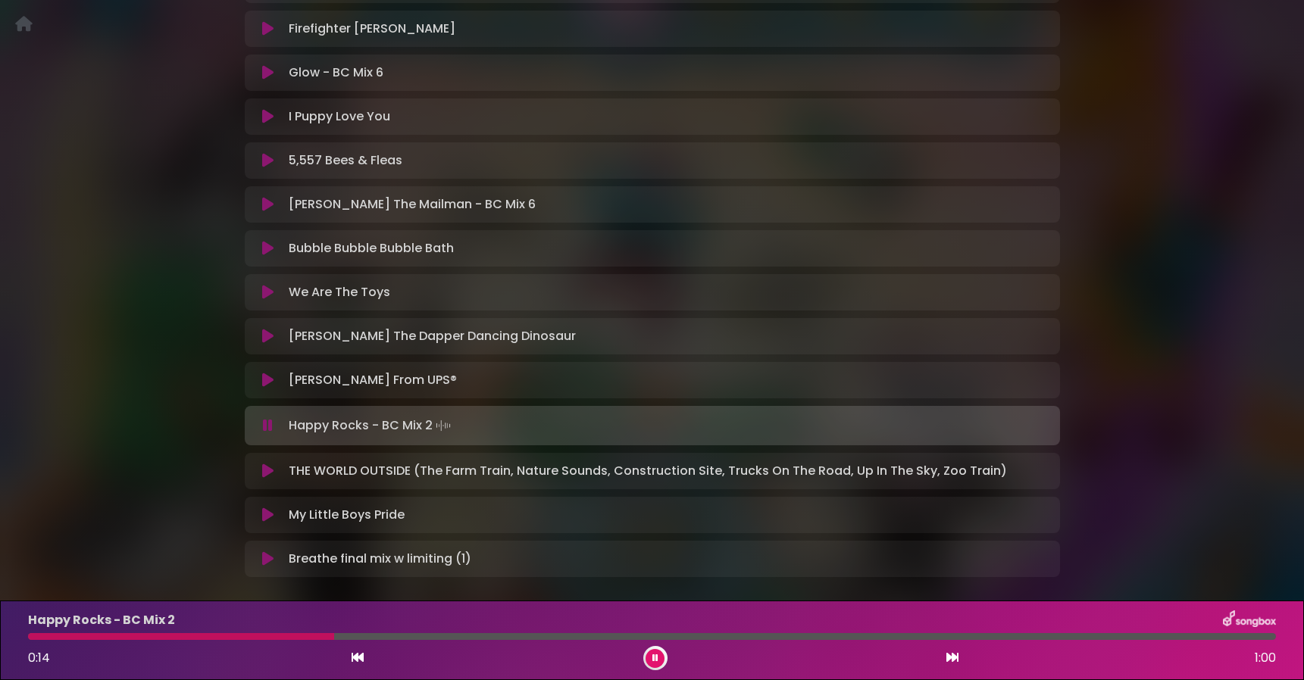
click at [1143, 633] on div at bounding box center [652, 636] width 1248 height 7
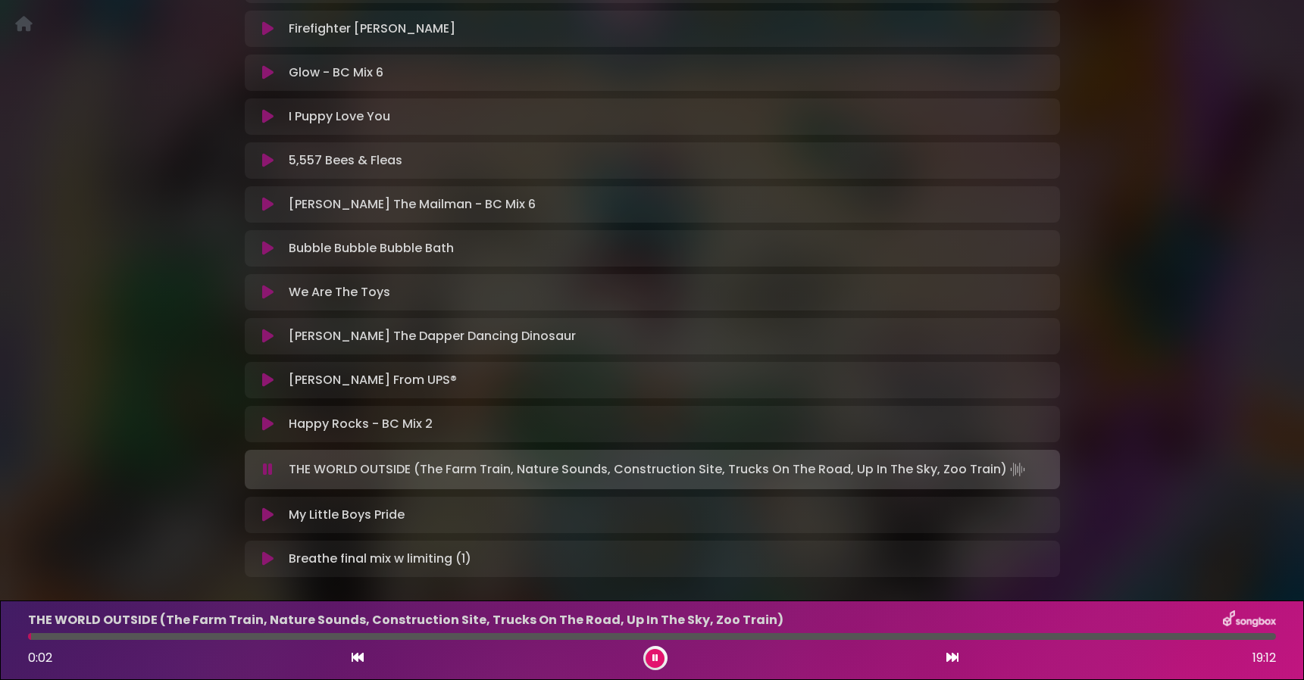
click at [655, 658] on icon at bounding box center [655, 658] width 6 height 9
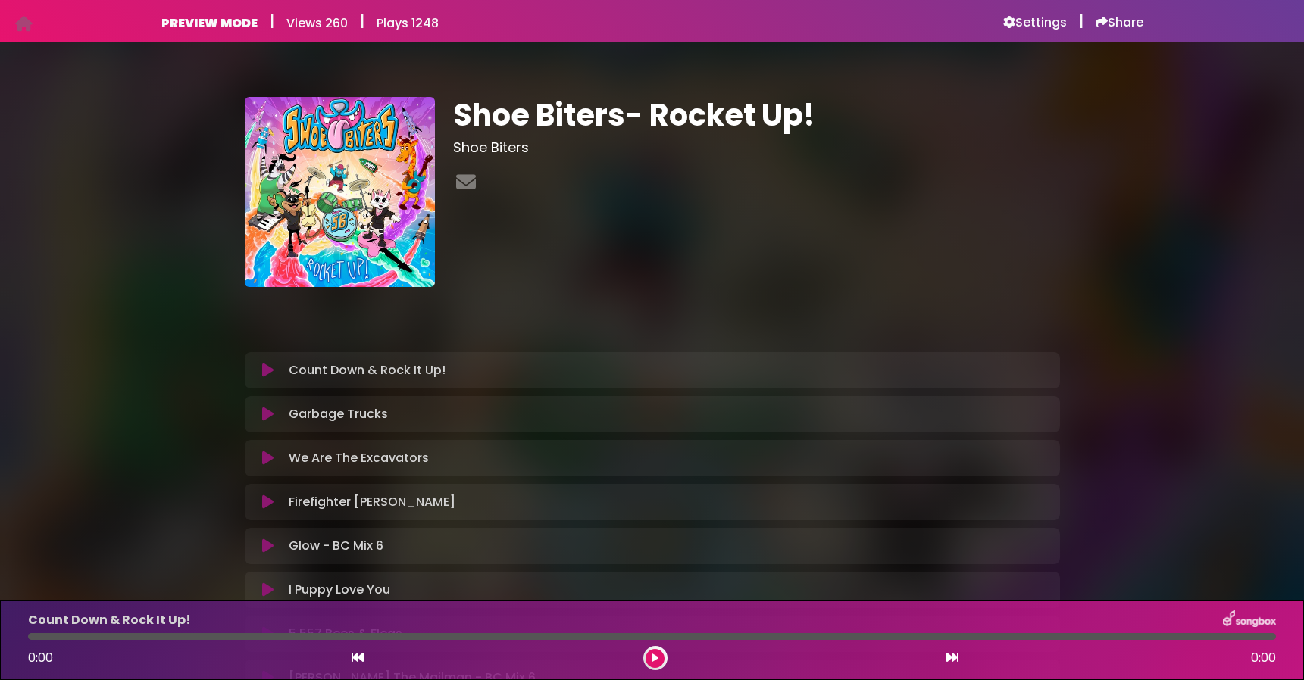
scroll to position [305, 0]
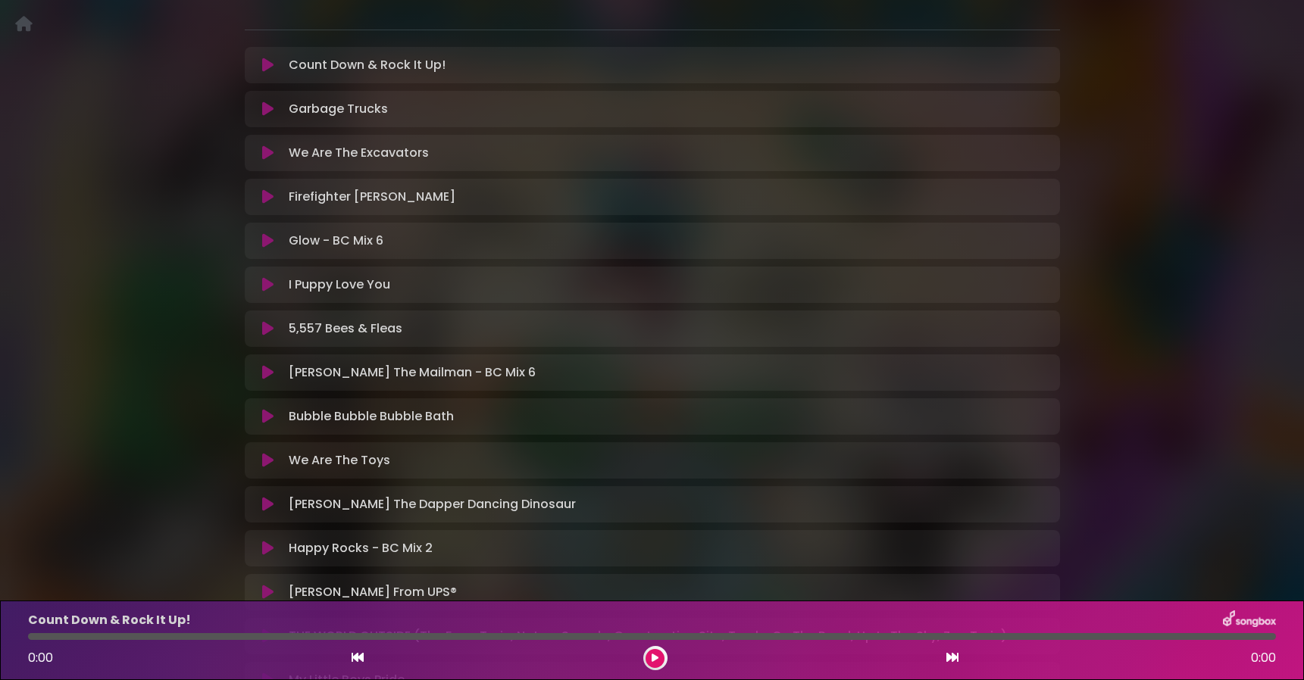
click at [607, 505] on div "Dougie The Dapper Dancing Dinosaur Loading Track..." at bounding box center [667, 505] width 768 height 18
click at [269, 460] on icon at bounding box center [267, 460] width 11 height 15
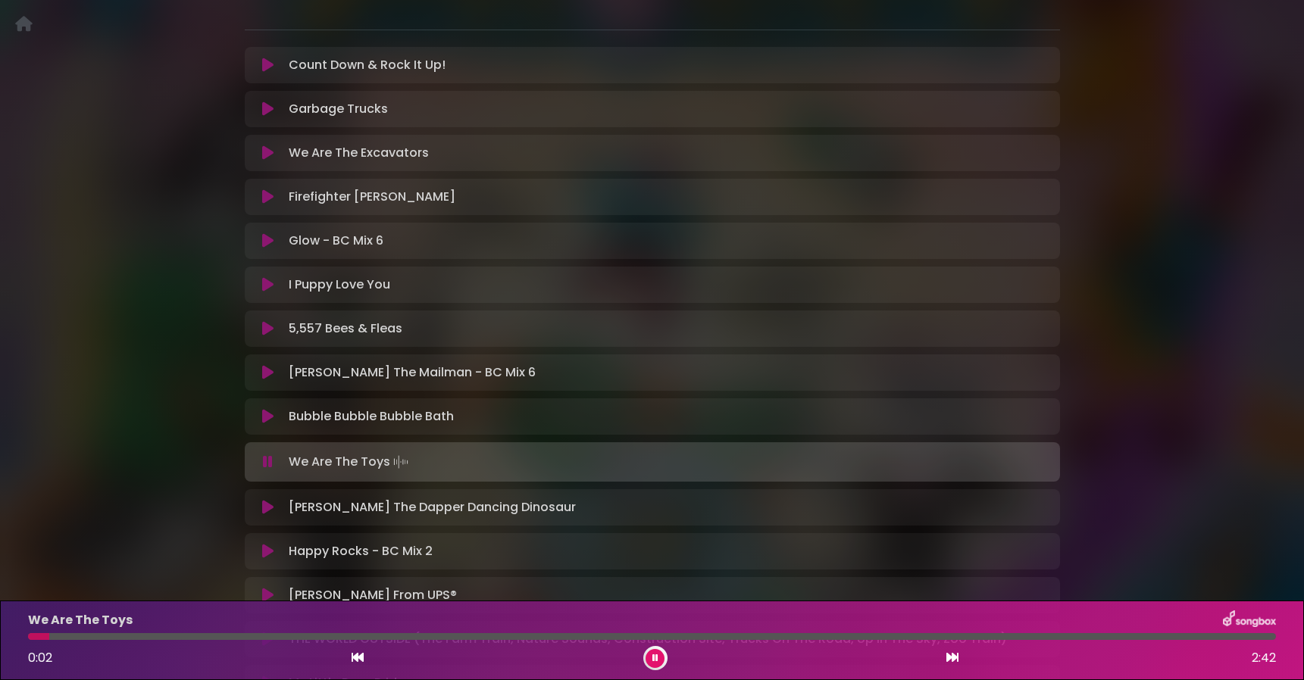
click at [1174, 636] on div at bounding box center [652, 636] width 1248 height 7
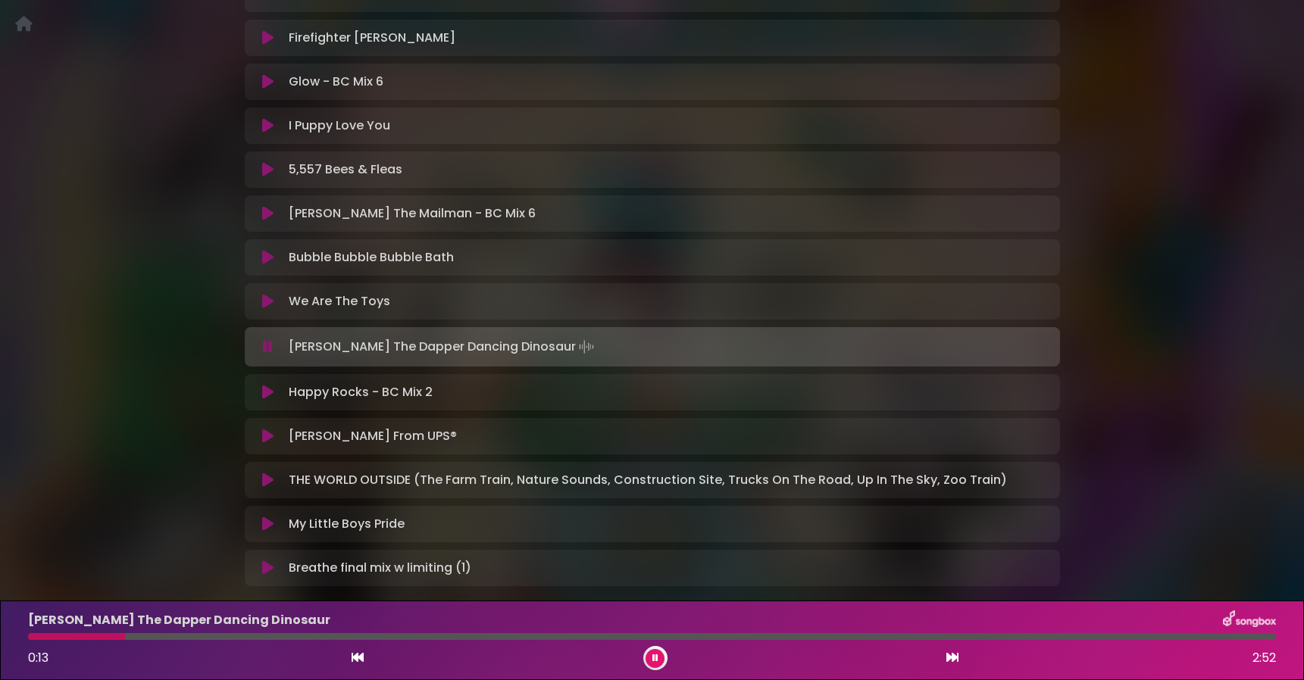
scroll to position [467, 0]
click at [1186, 636] on div at bounding box center [652, 636] width 1248 height 7
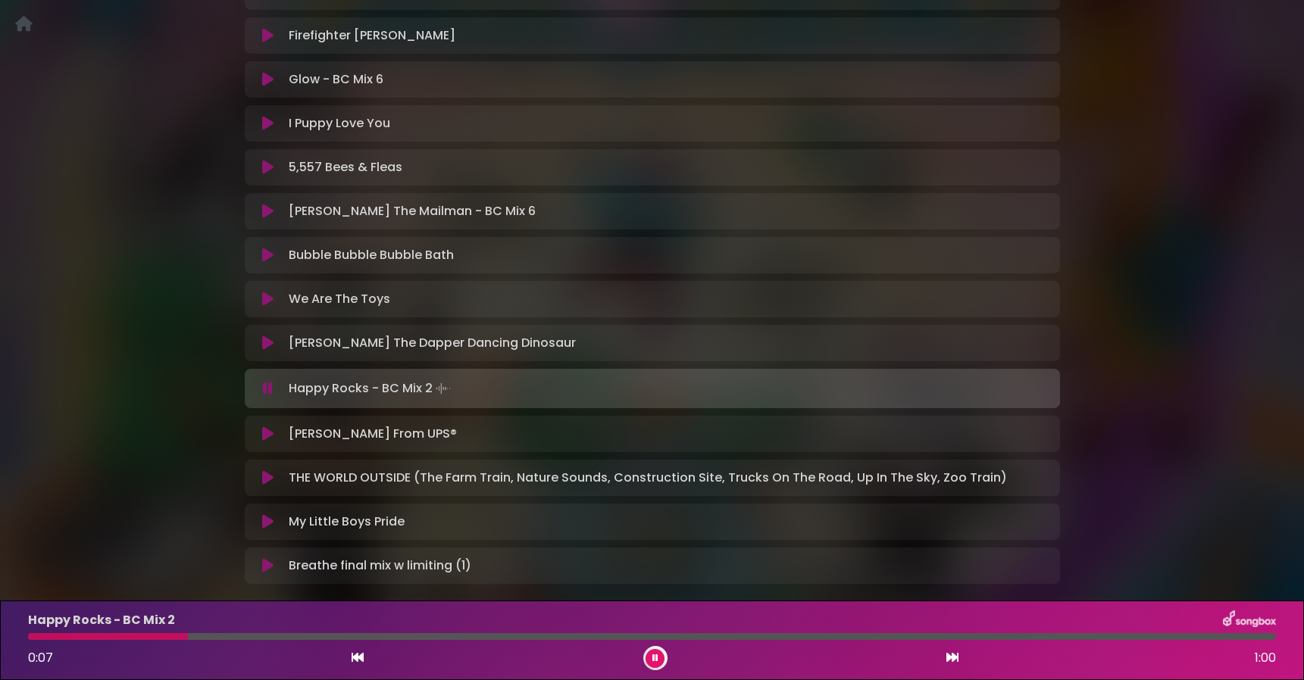
click at [1187, 634] on div at bounding box center [652, 636] width 1248 height 7
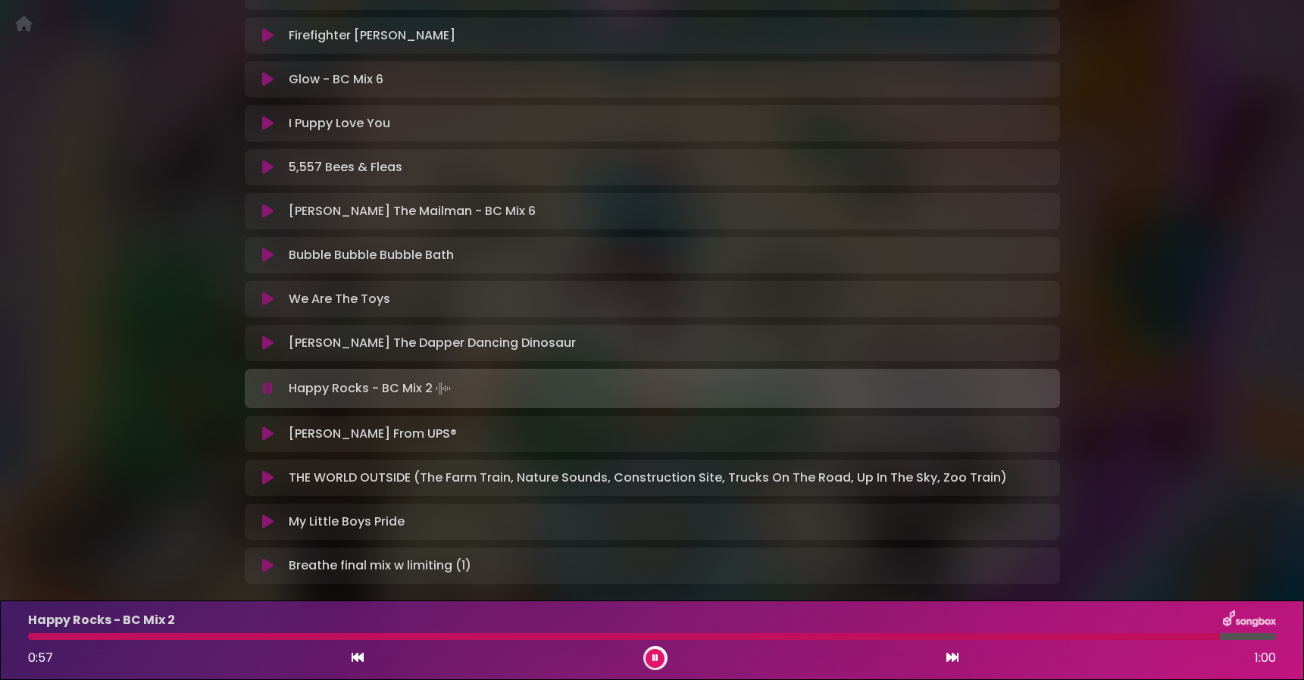
click at [652, 656] on button at bounding box center [655, 658] width 19 height 19
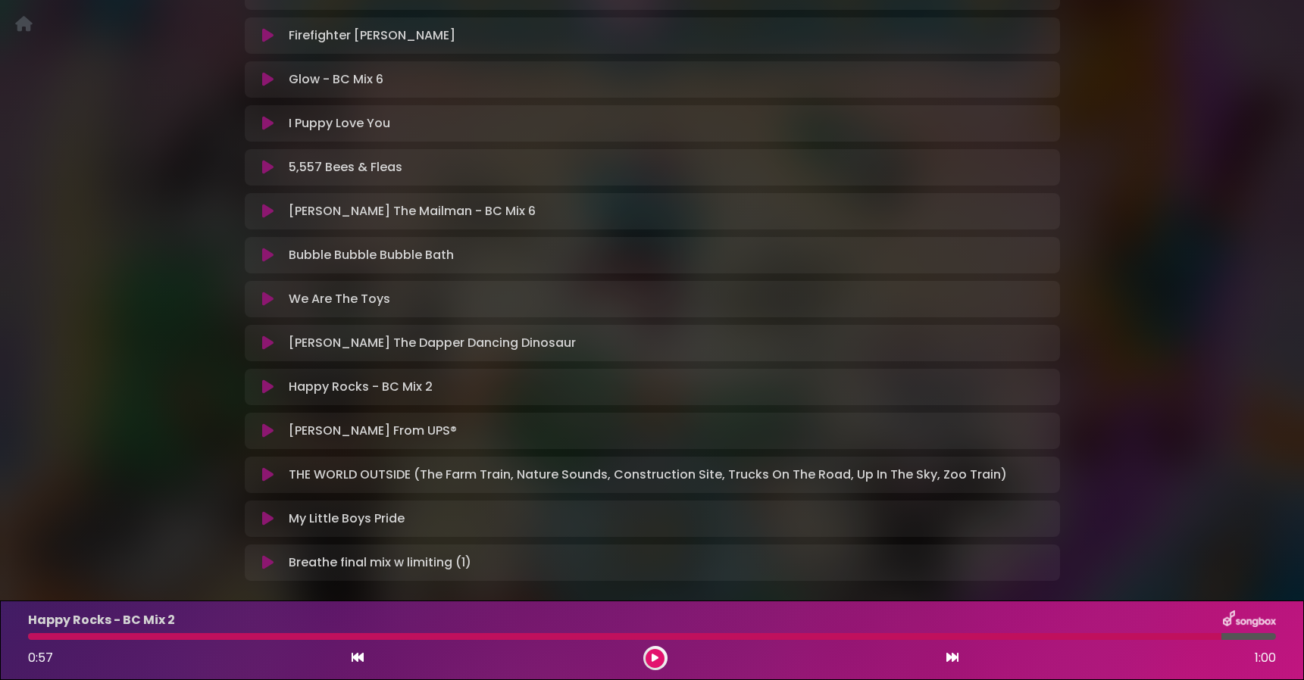
click at [1134, 635] on div at bounding box center [624, 636] width 1193 height 7
click at [1130, 636] on div at bounding box center [624, 636] width 1193 height 7
click at [1129, 636] on div at bounding box center [624, 636] width 1193 height 7
click at [661, 655] on button at bounding box center [655, 658] width 19 height 19
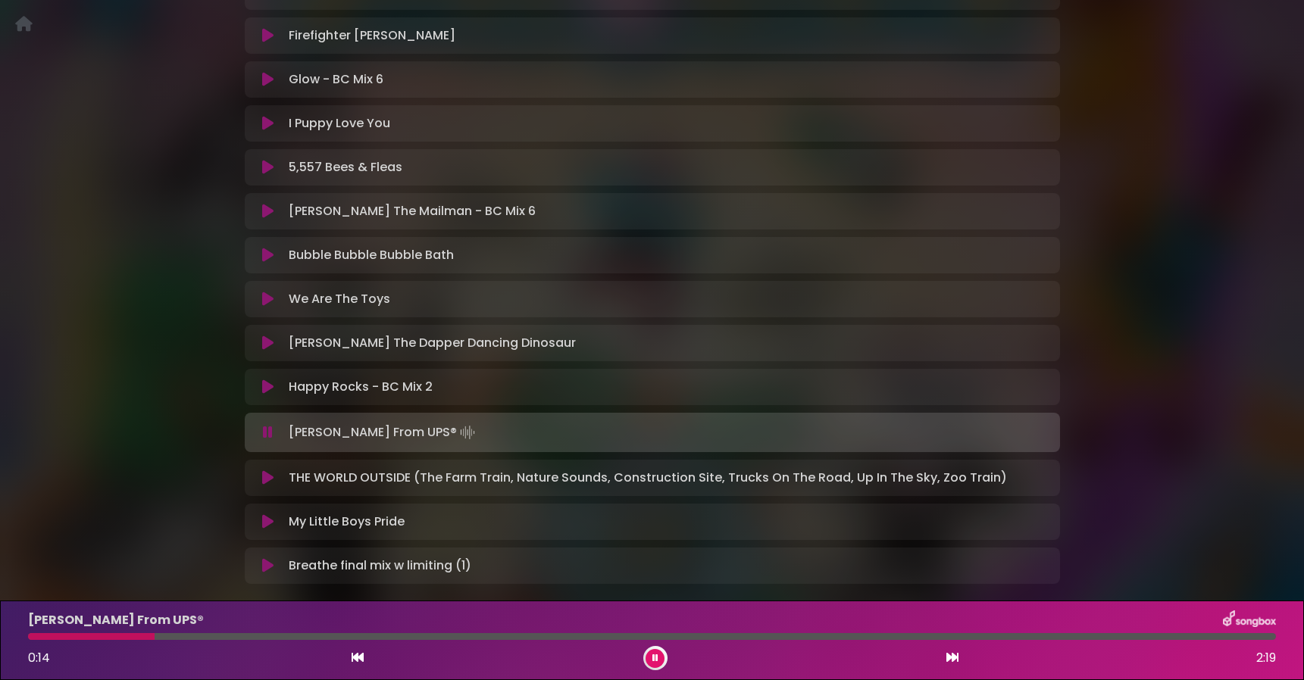
click at [1165, 636] on div at bounding box center [652, 636] width 1248 height 7
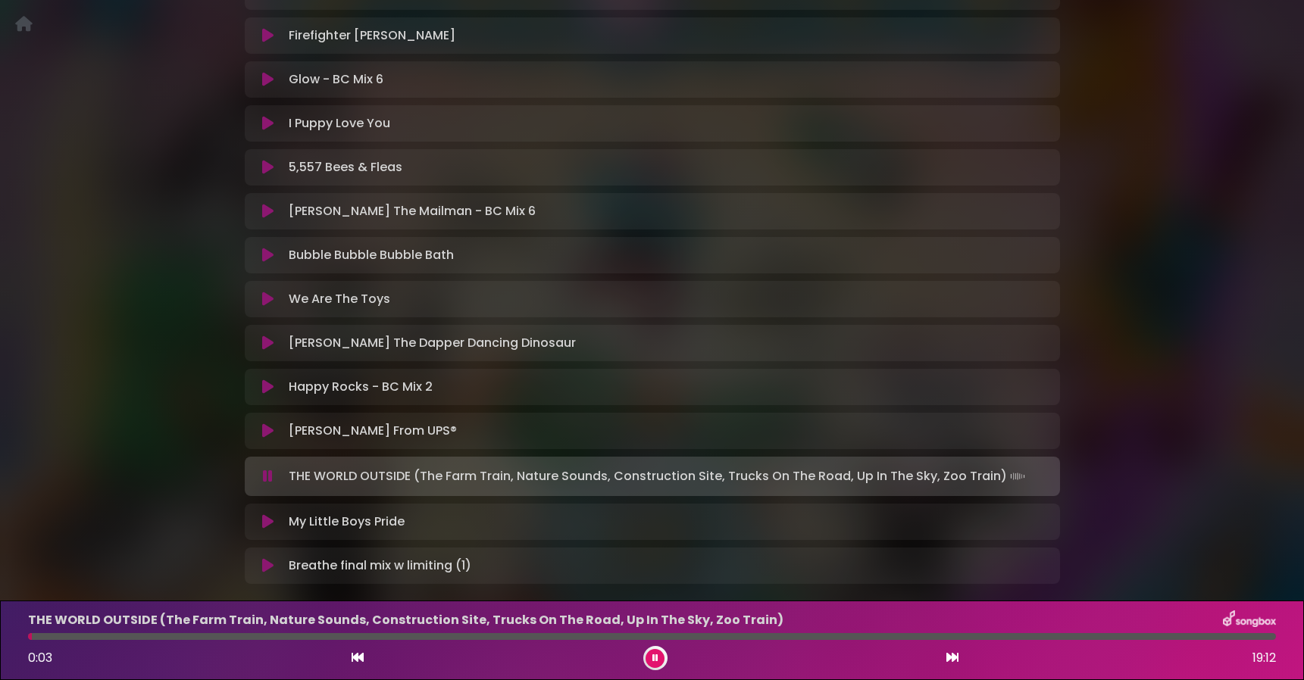
click at [652, 658] on icon at bounding box center [655, 658] width 6 height 9
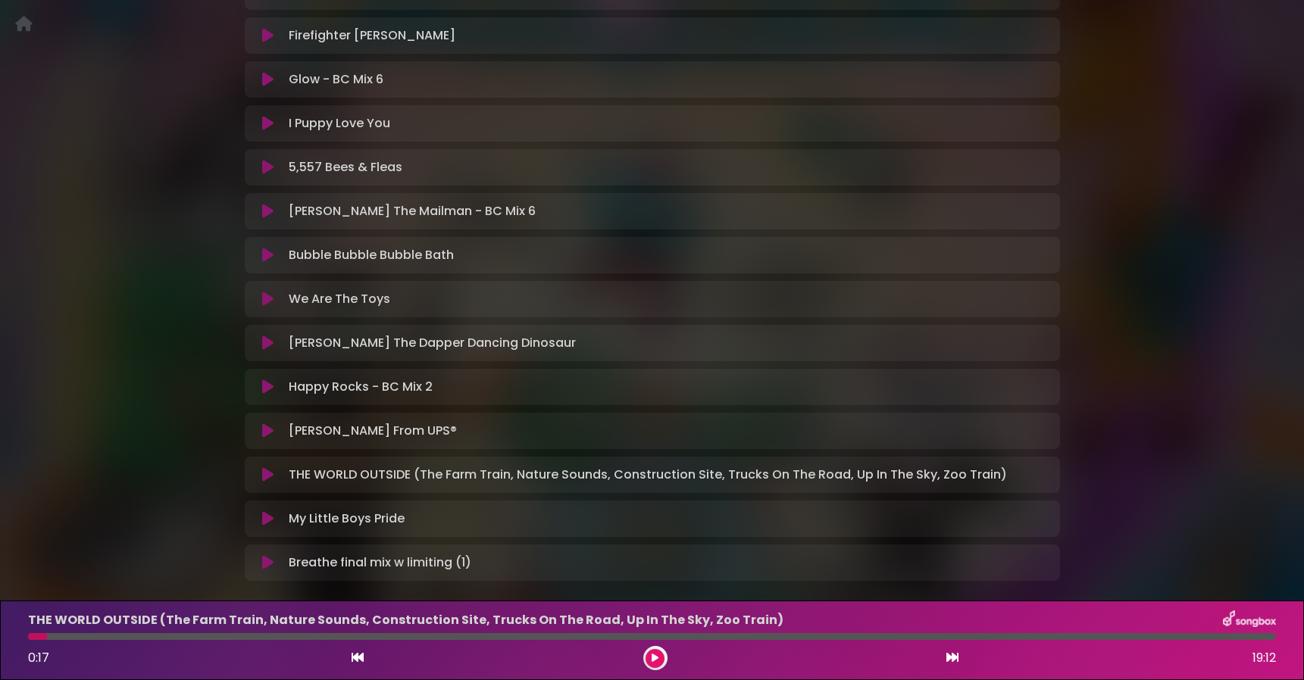
click at [661, 649] on div at bounding box center [655, 658] width 24 height 24
click at [661, 652] on button at bounding box center [655, 658] width 19 height 19
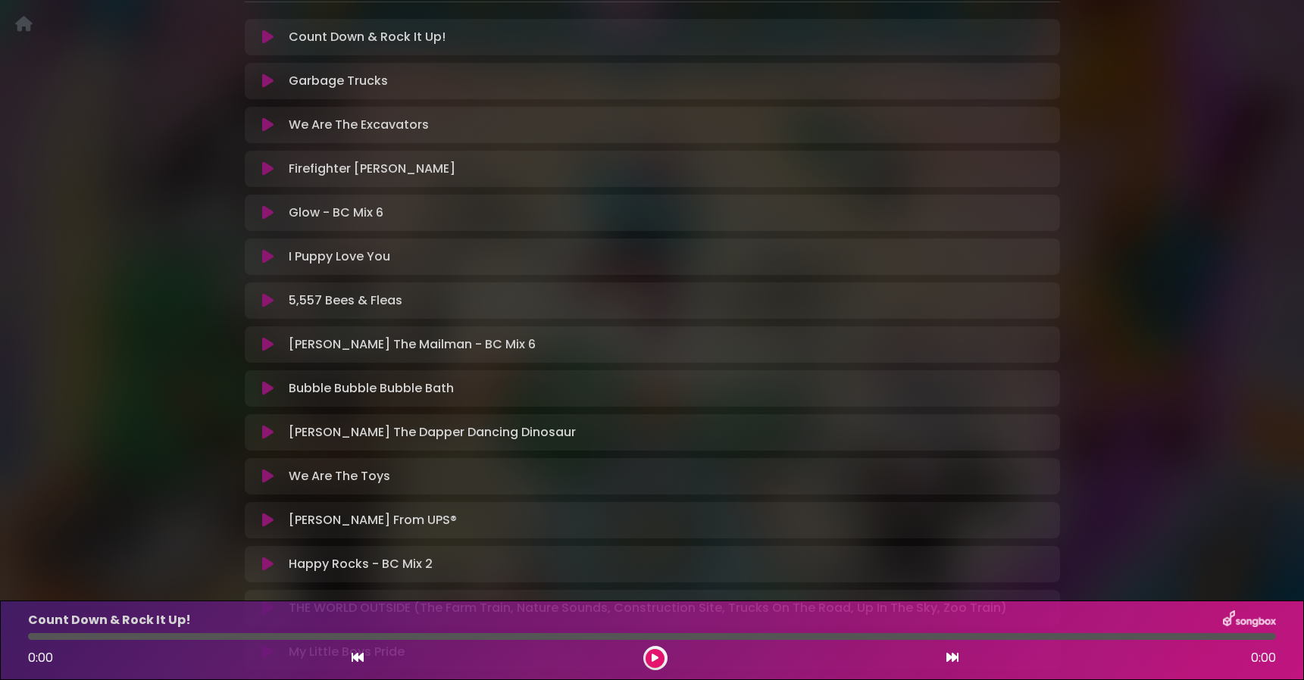
scroll to position [345, 0]
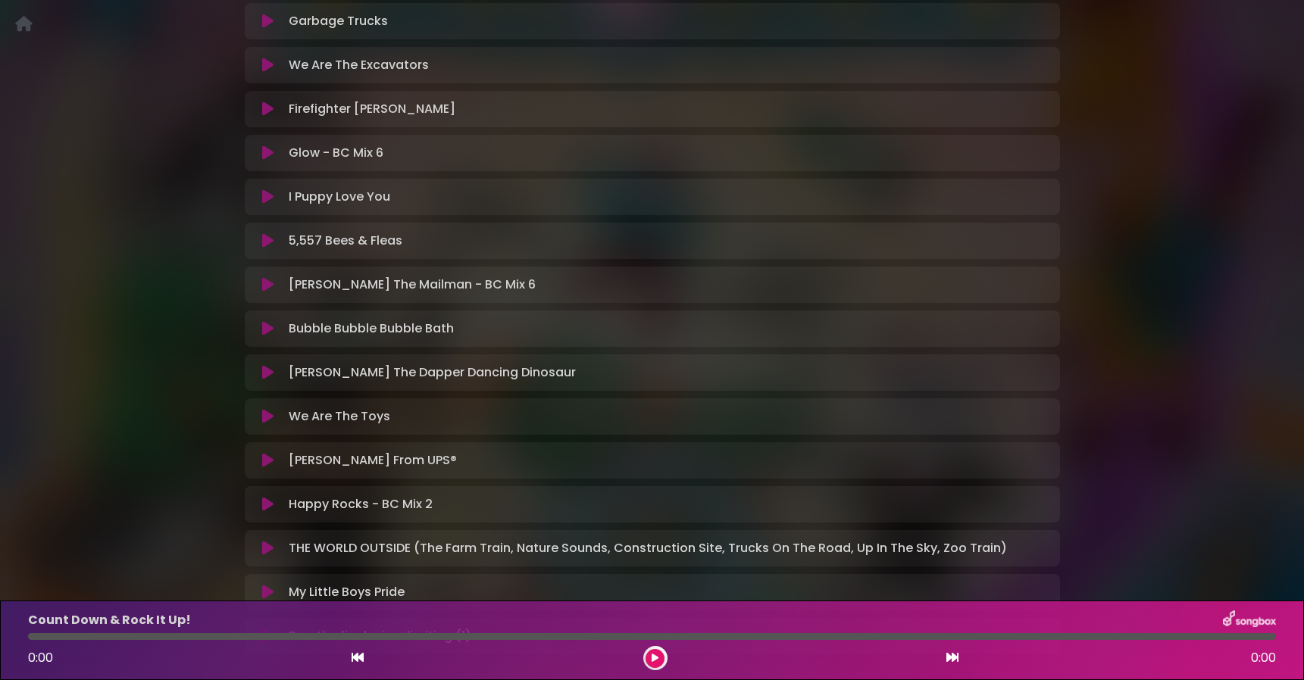
scroll to position [395, 0]
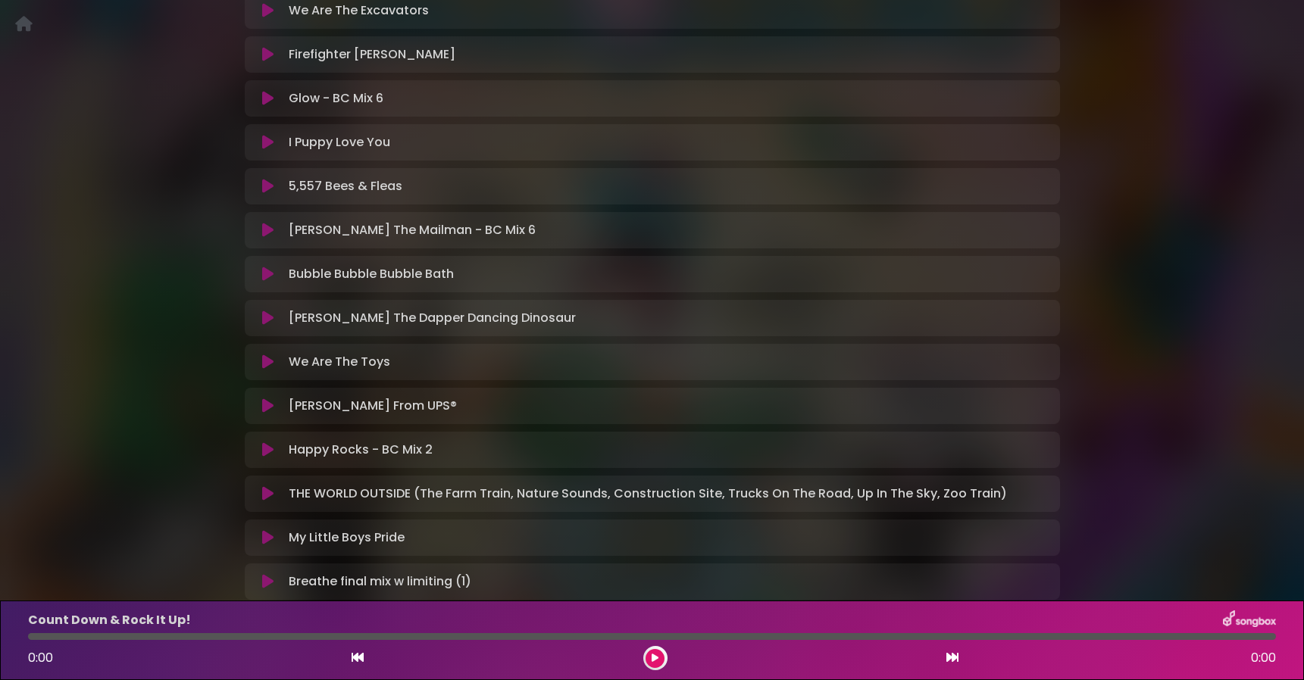
scroll to position [445, 0]
